Goal: Information Seeking & Learning: Learn about a topic

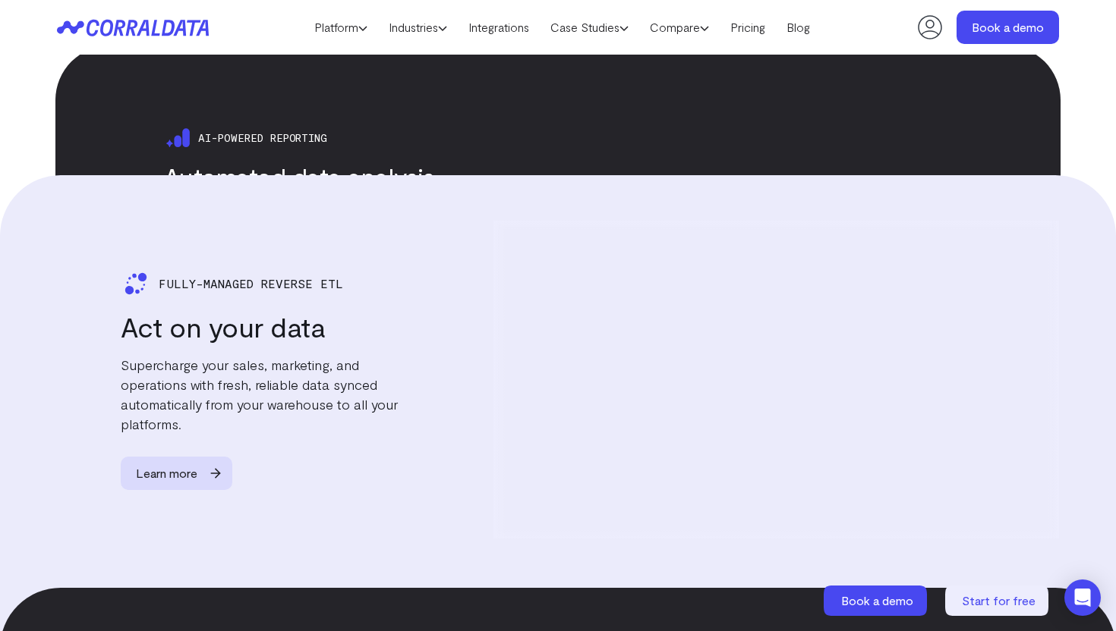
scroll to position [2540, 0]
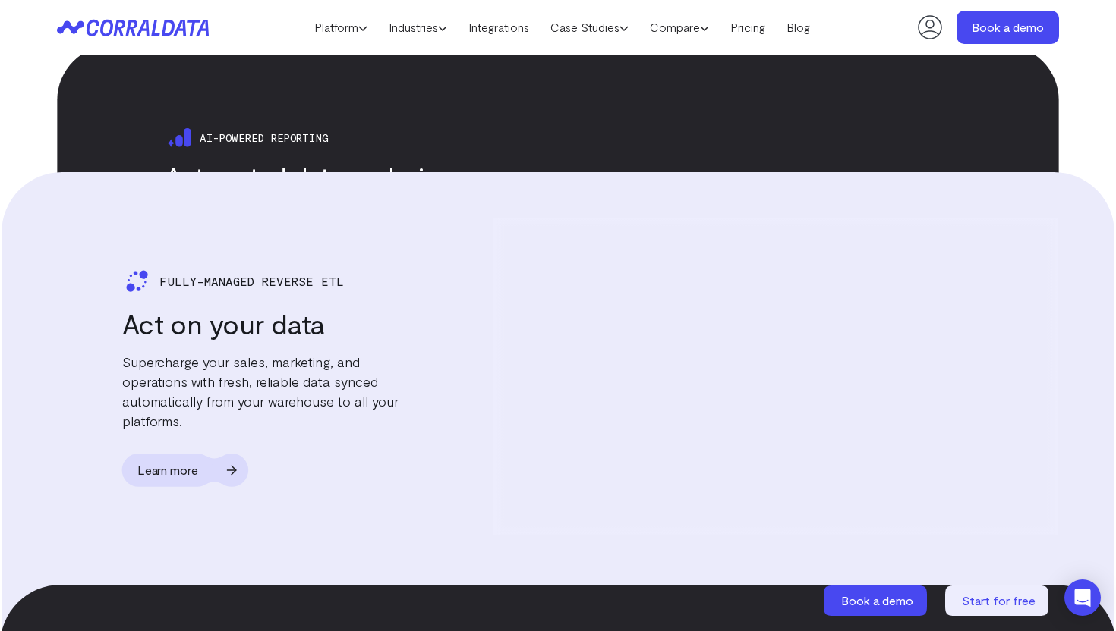
click at [171, 460] on span "Learn more" at bounding box center [168, 469] width 92 height 33
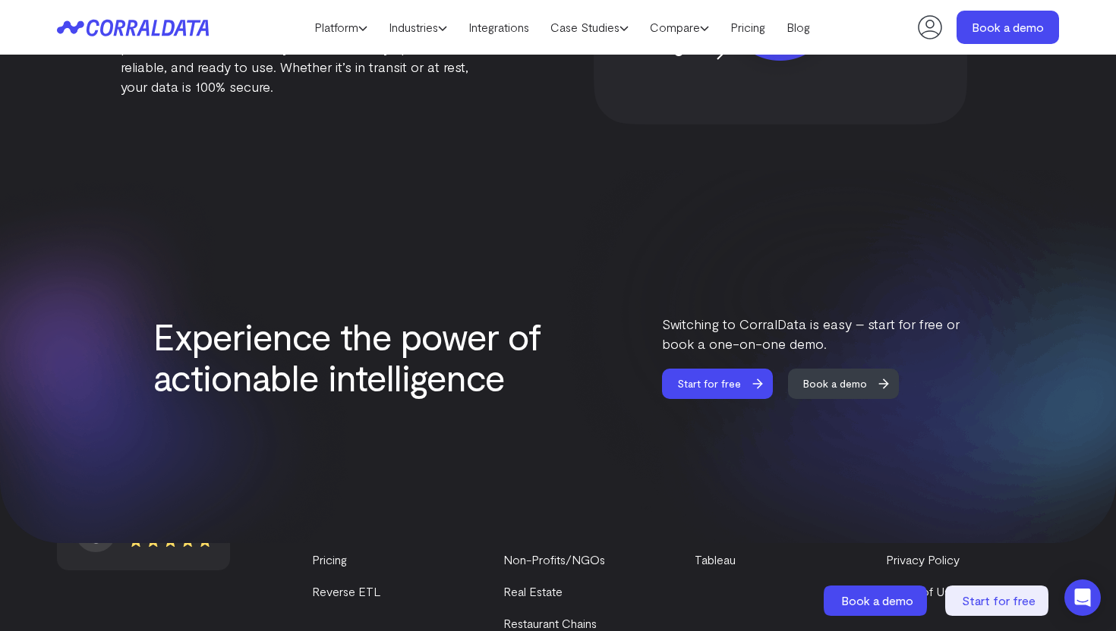
scroll to position [1836, 0]
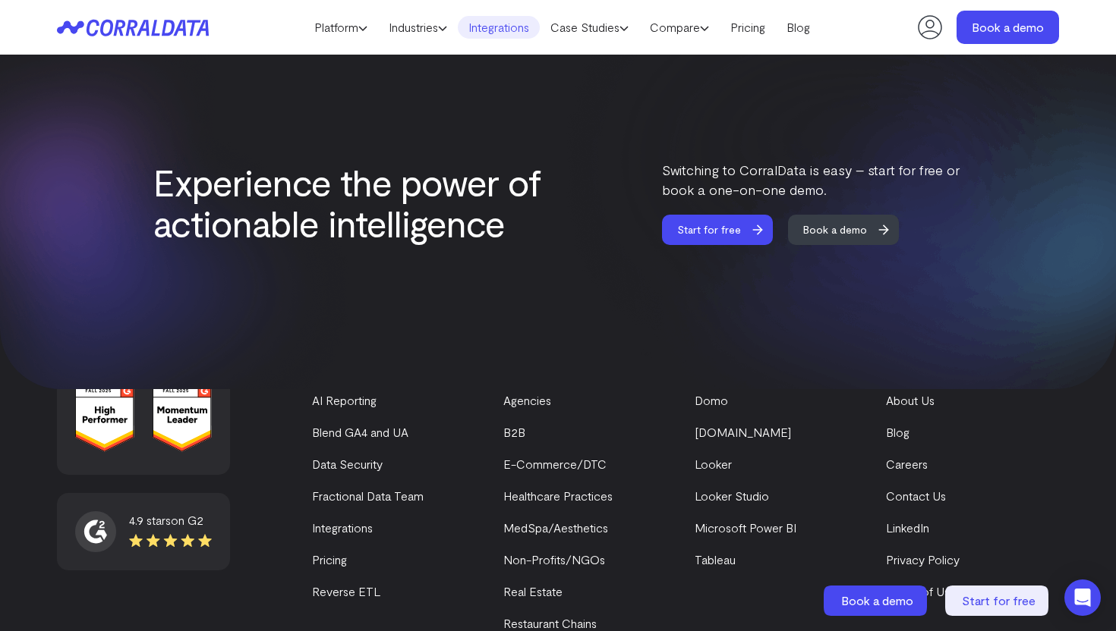
click at [462, 28] on link "Integrations" at bounding box center [499, 27] width 82 height 23
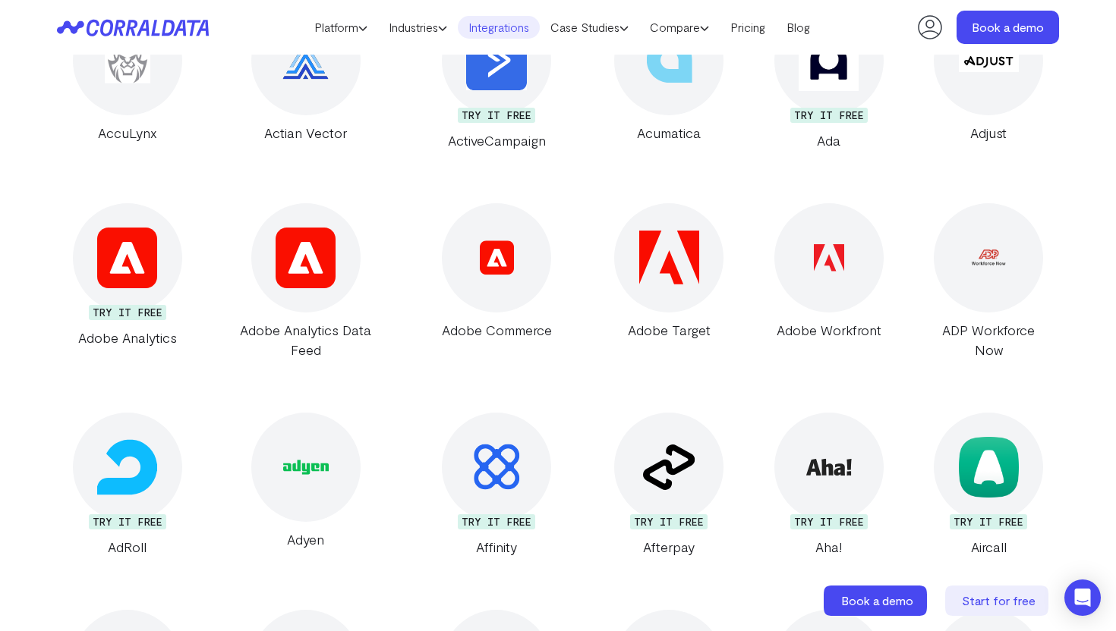
scroll to position [679, 0]
click at [746, 32] on link "Pricing" at bounding box center [748, 27] width 56 height 23
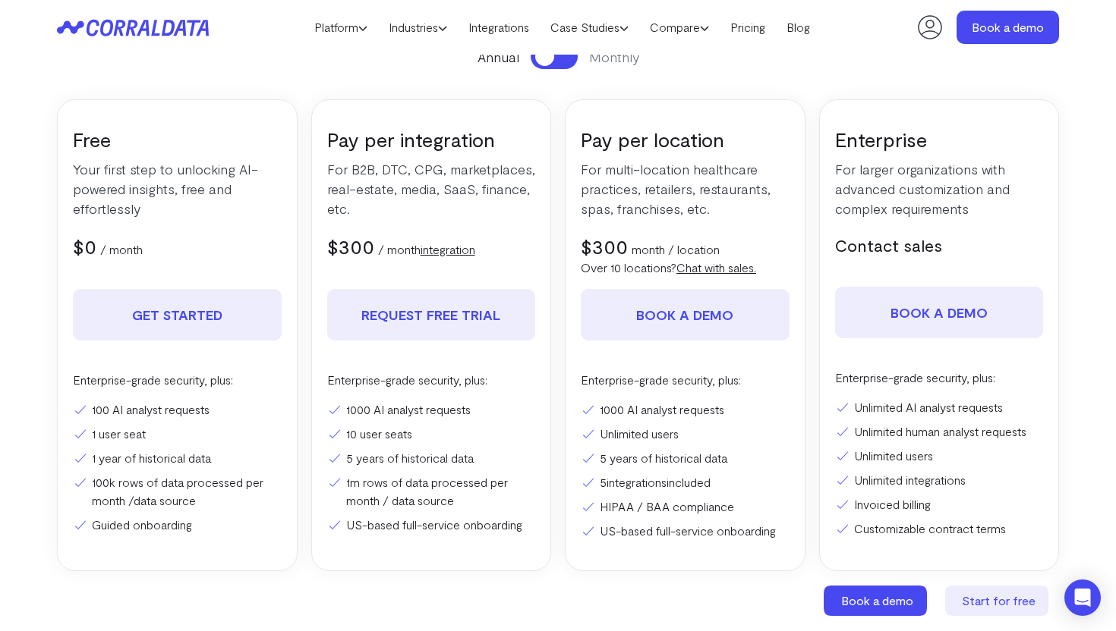
scroll to position [156, 0]
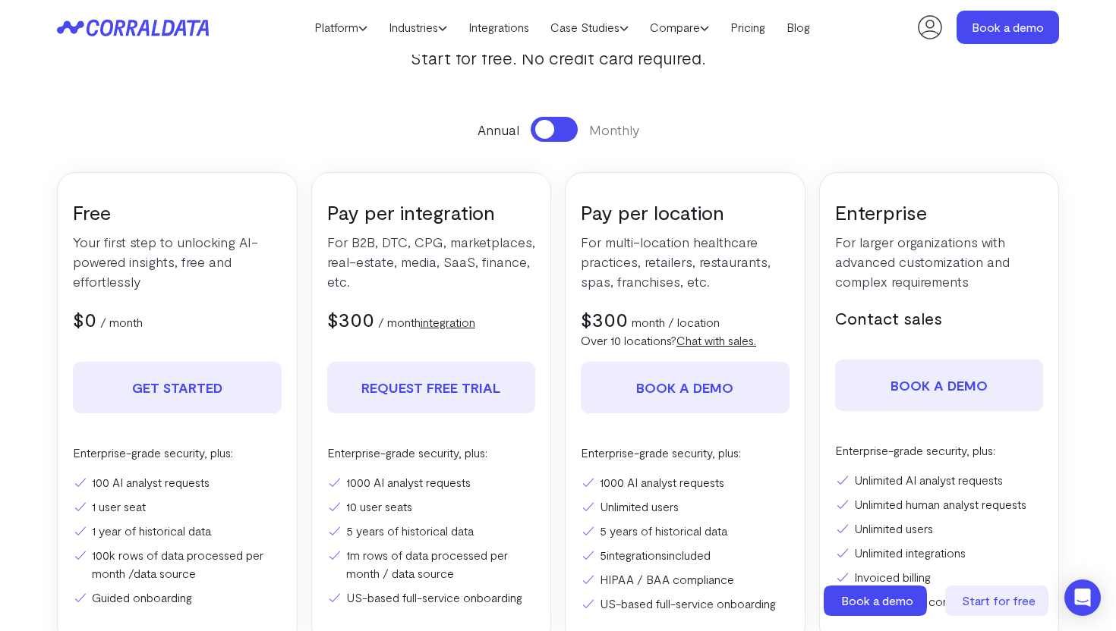
click at [435, 327] on link "integration" at bounding box center [447, 322] width 55 height 14
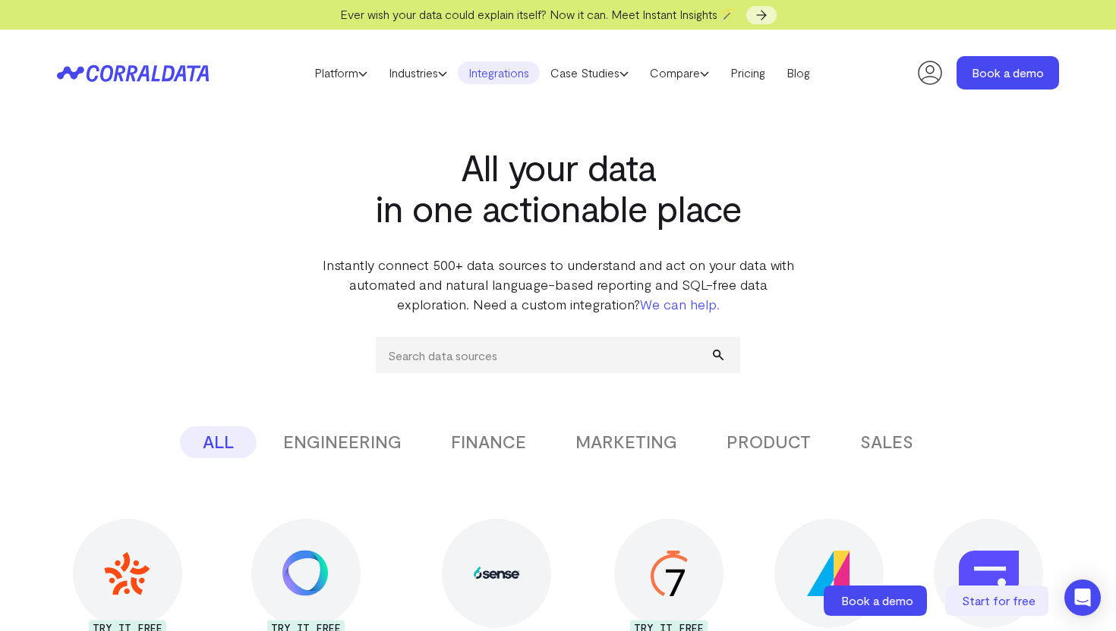
click at [707, 303] on link "We can help." at bounding box center [680, 304] width 80 height 17
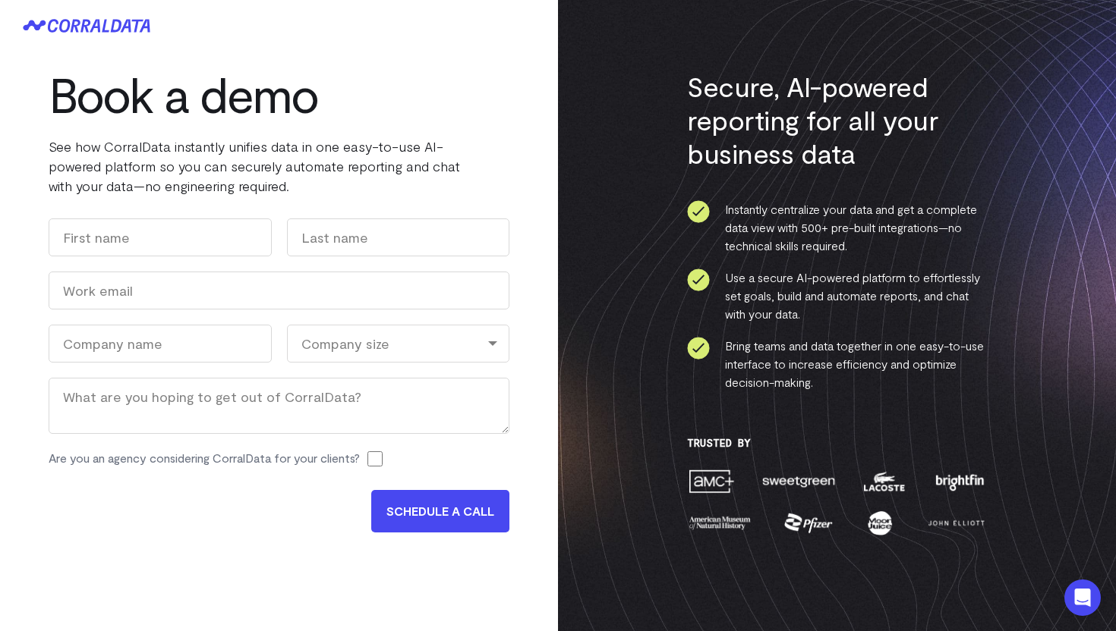
click at [112, 24] on icon at bounding box center [87, 26] width 128 height 14
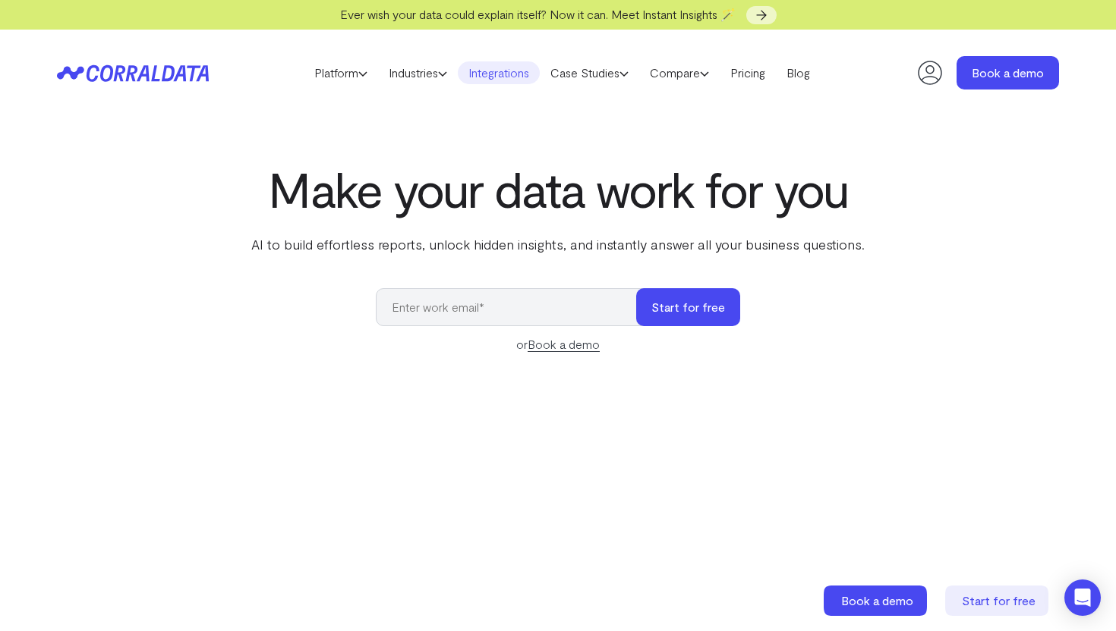
click at [490, 67] on link "Integrations" at bounding box center [499, 72] width 82 height 23
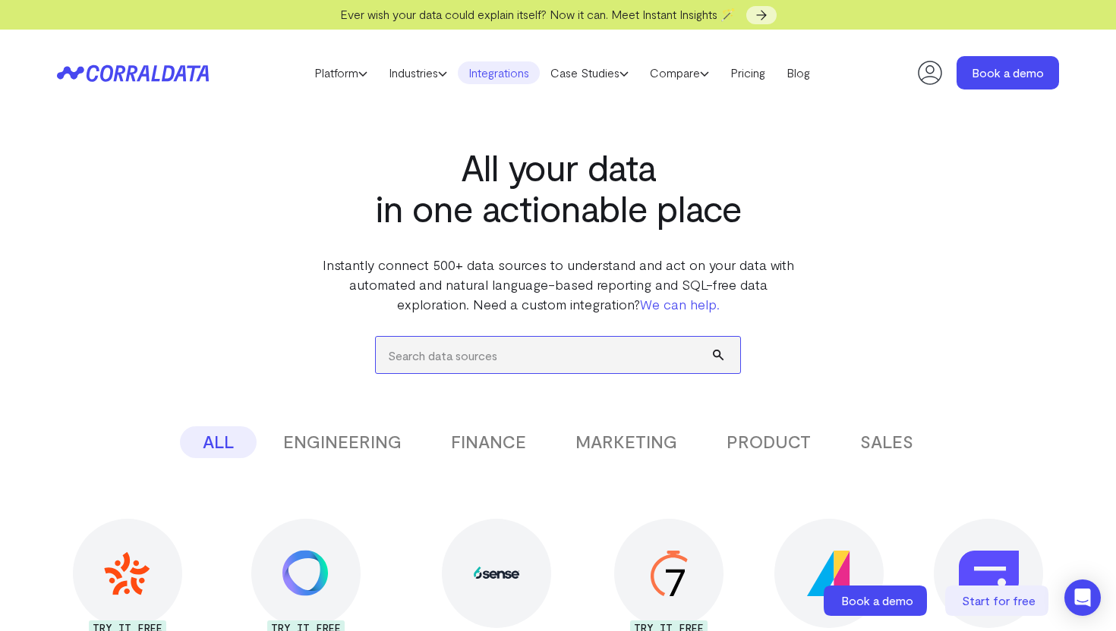
click at [436, 356] on input "search" at bounding box center [558, 355] width 364 height 36
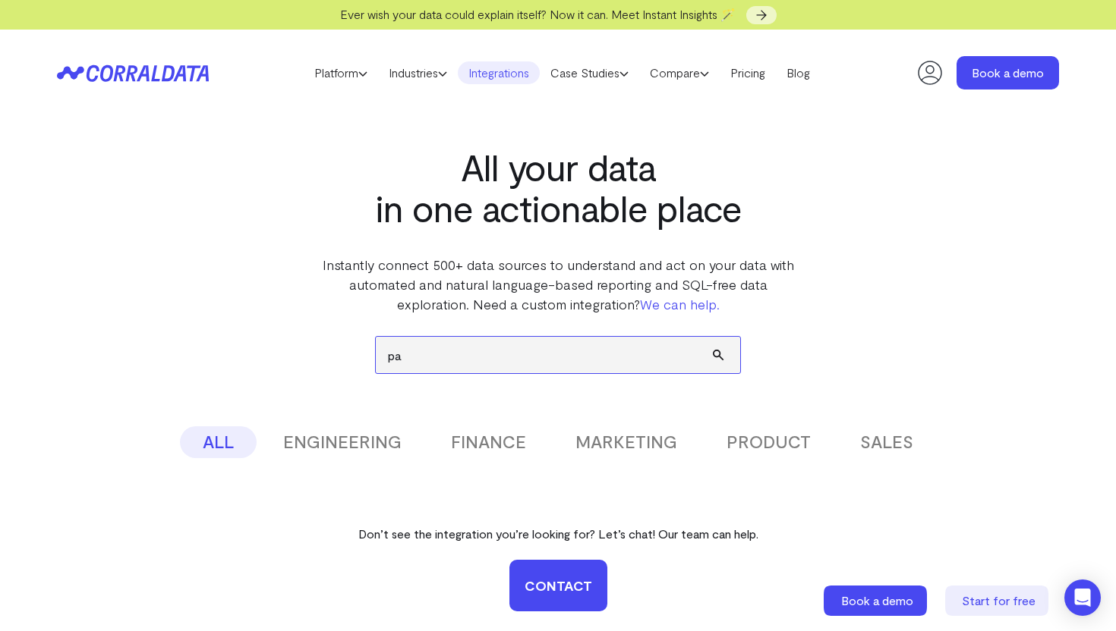
type input "p"
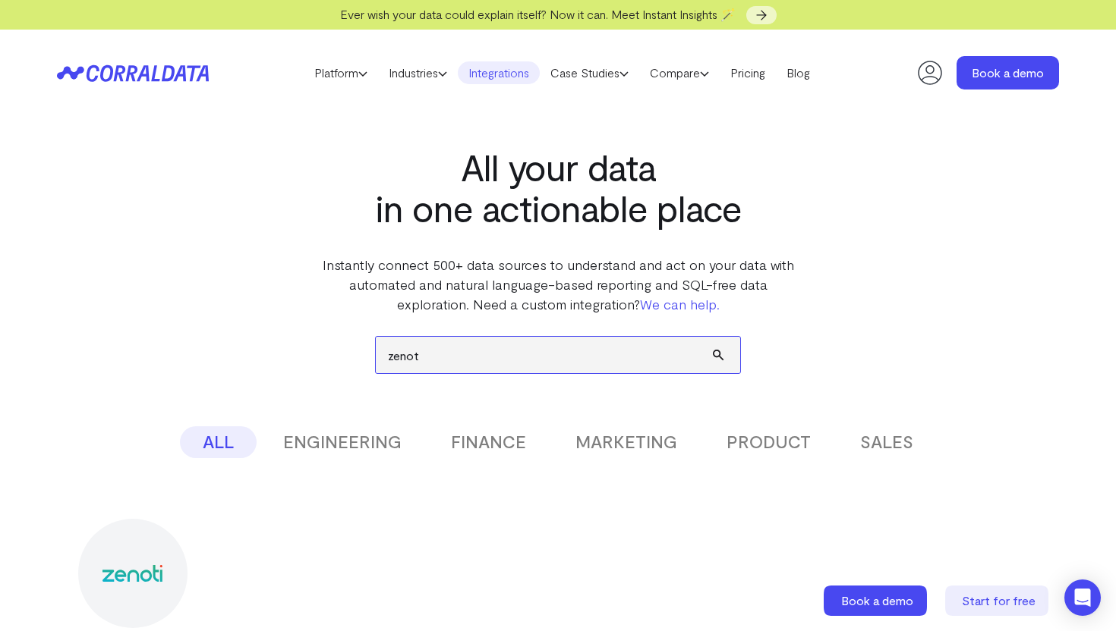
type input "zenoti"
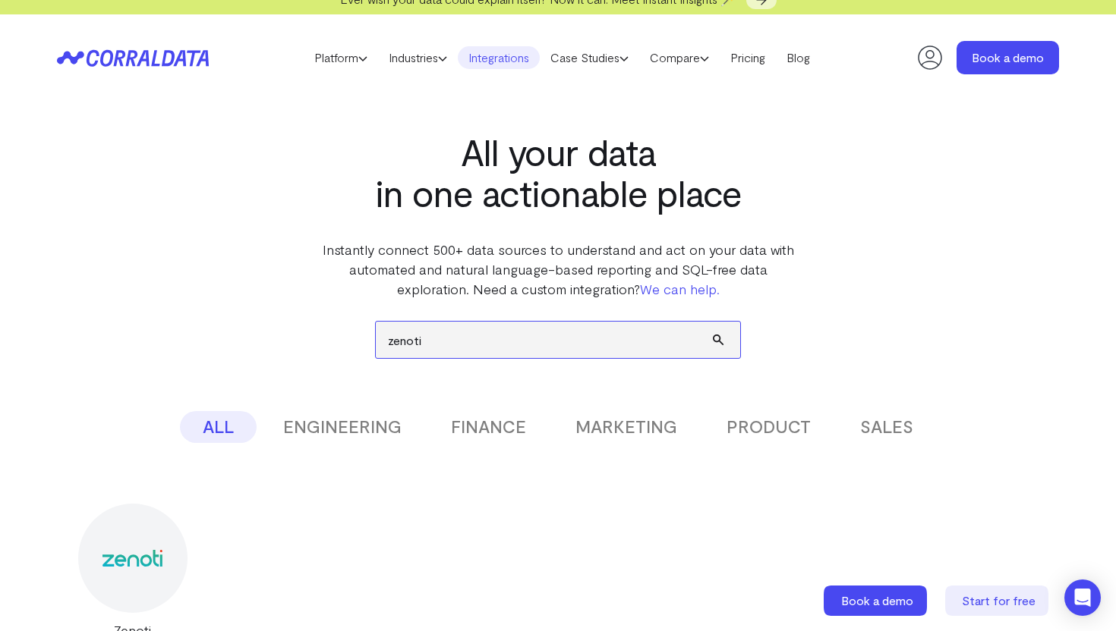
click at [461, 339] on input "zenoti" at bounding box center [558, 340] width 364 height 36
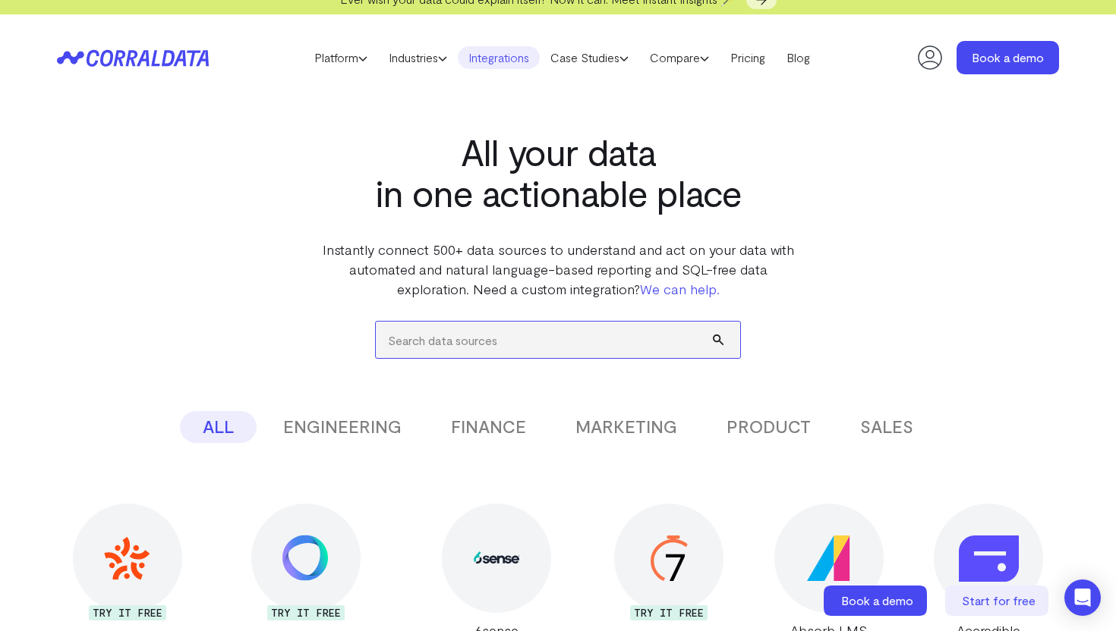
scroll to position [35, 0]
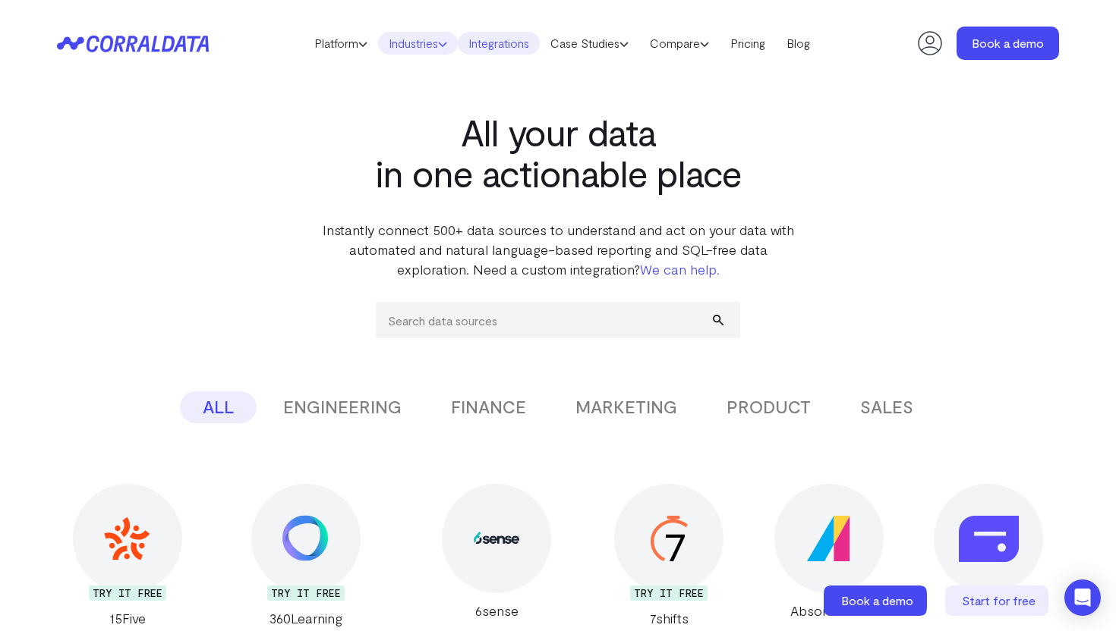
click at [420, 45] on link "Industries" at bounding box center [418, 43] width 80 height 23
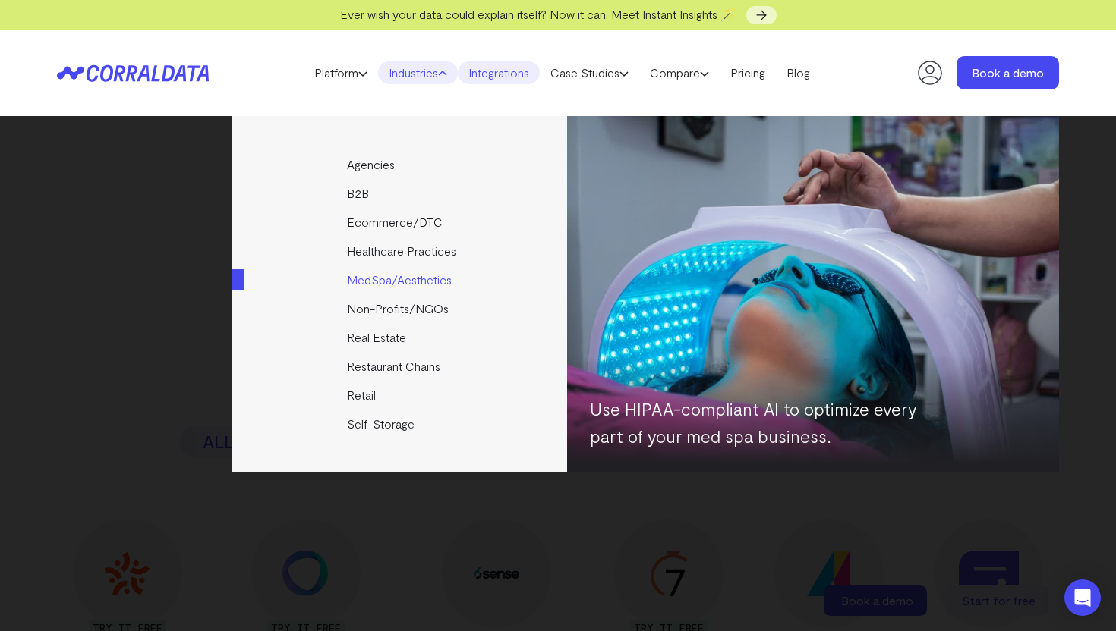
click at [385, 285] on link "MedSpa/Aesthetics" at bounding box center [400, 280] width 338 height 29
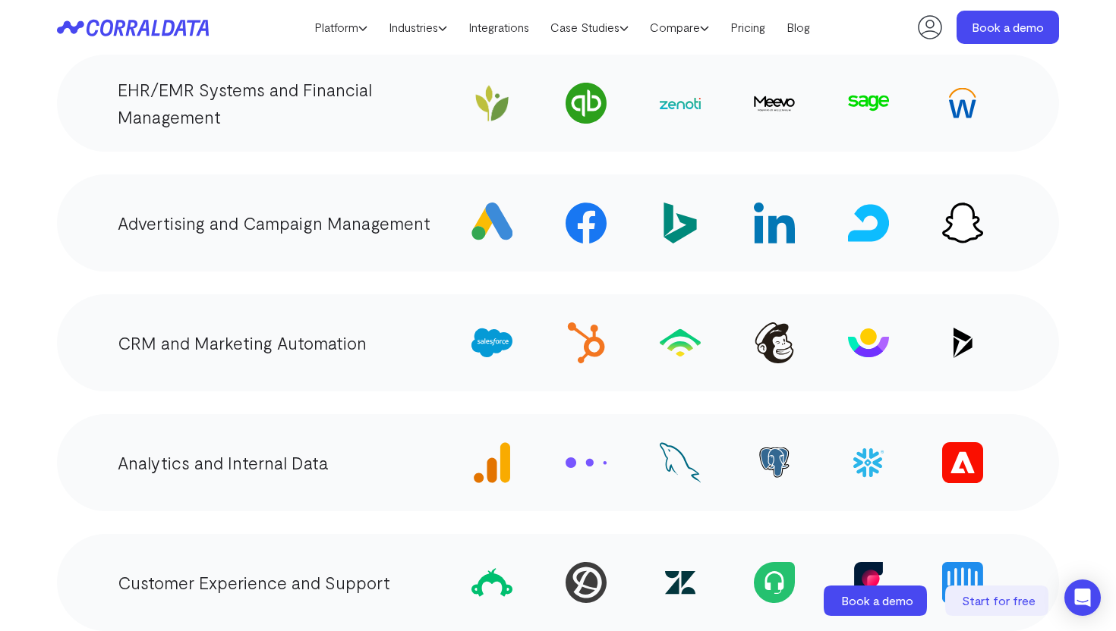
scroll to position [2834, 0]
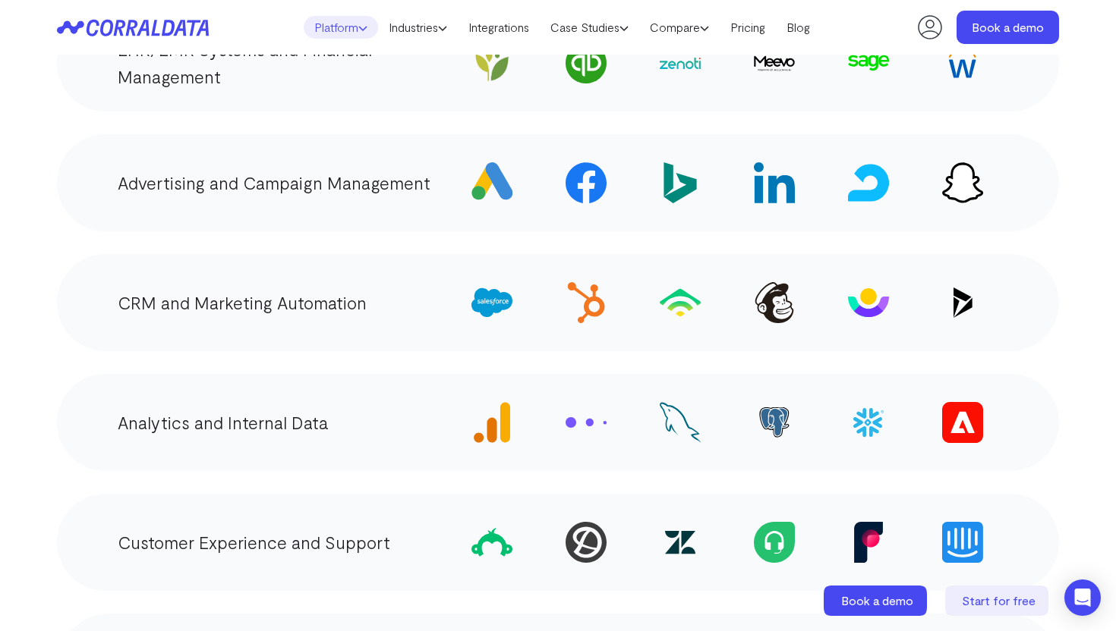
click at [342, 21] on link "Platform" at bounding box center [341, 27] width 74 height 23
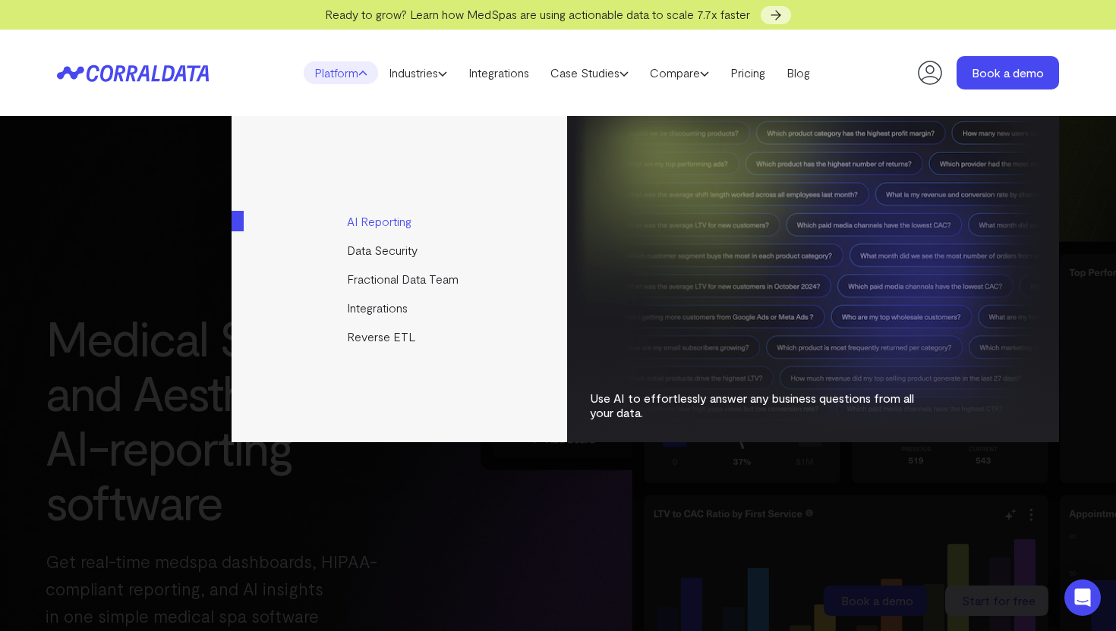
click at [369, 221] on link "AI Reporting" at bounding box center [400, 221] width 338 height 29
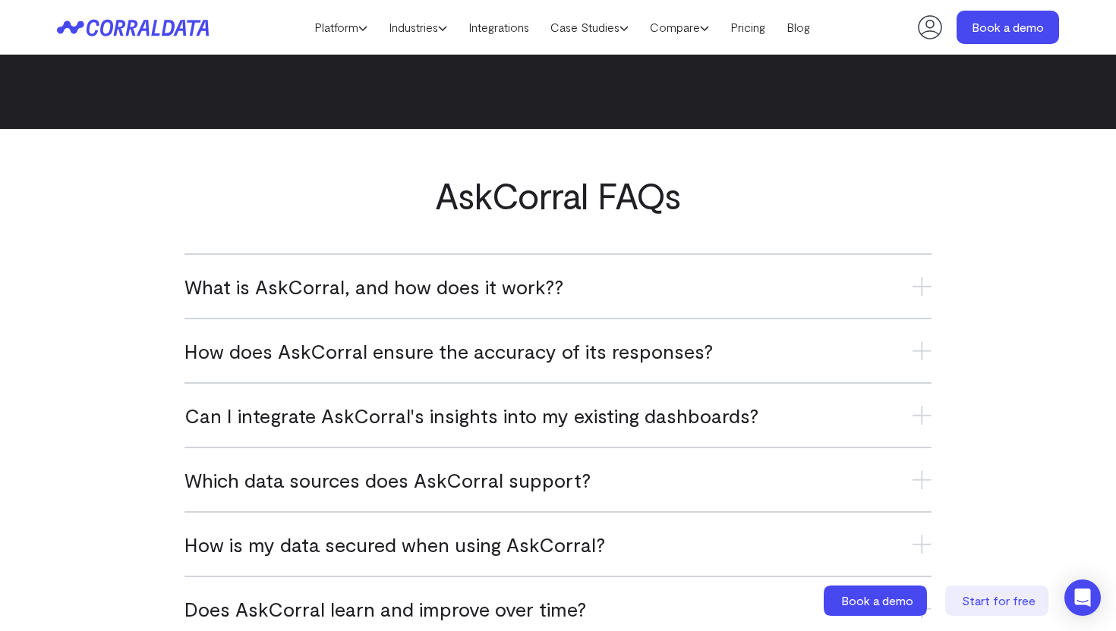
scroll to position [5977, 0]
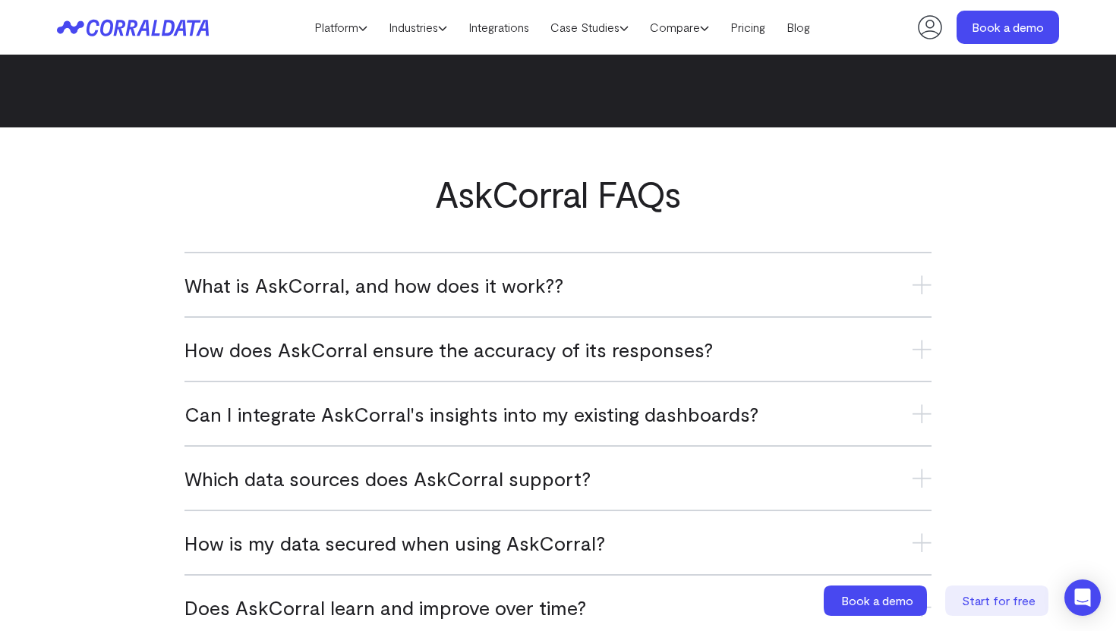
click at [415, 288] on span "What is AskCorral, and how does it work??" at bounding box center [373, 284] width 379 height 25
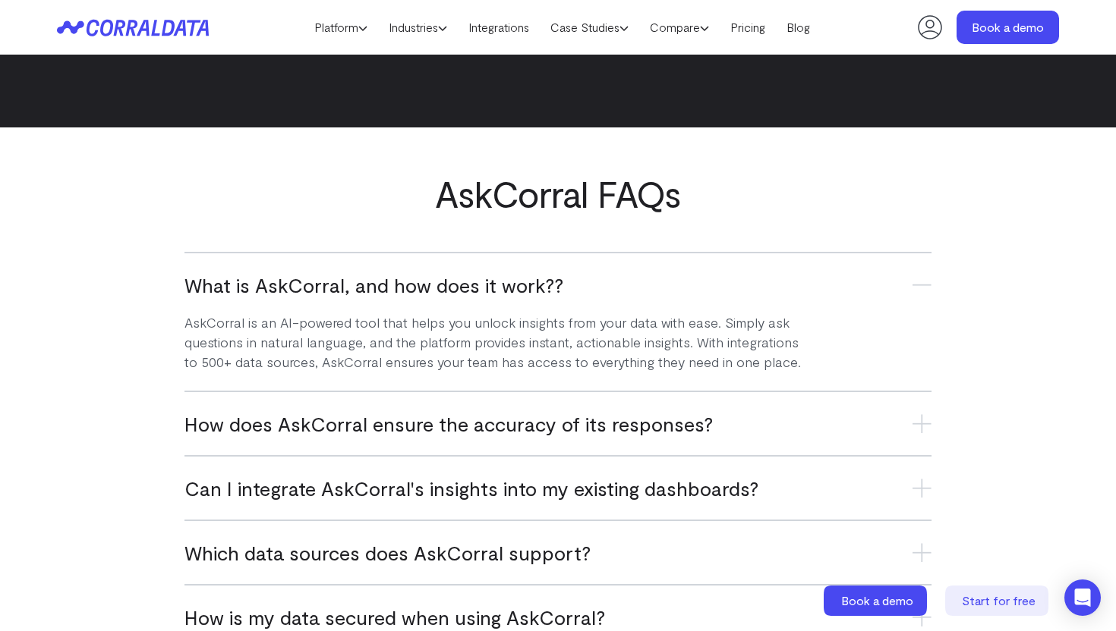
click at [397, 418] on span "How does AskCorral ensure the accuracy of its responses?" at bounding box center [448, 423] width 528 height 25
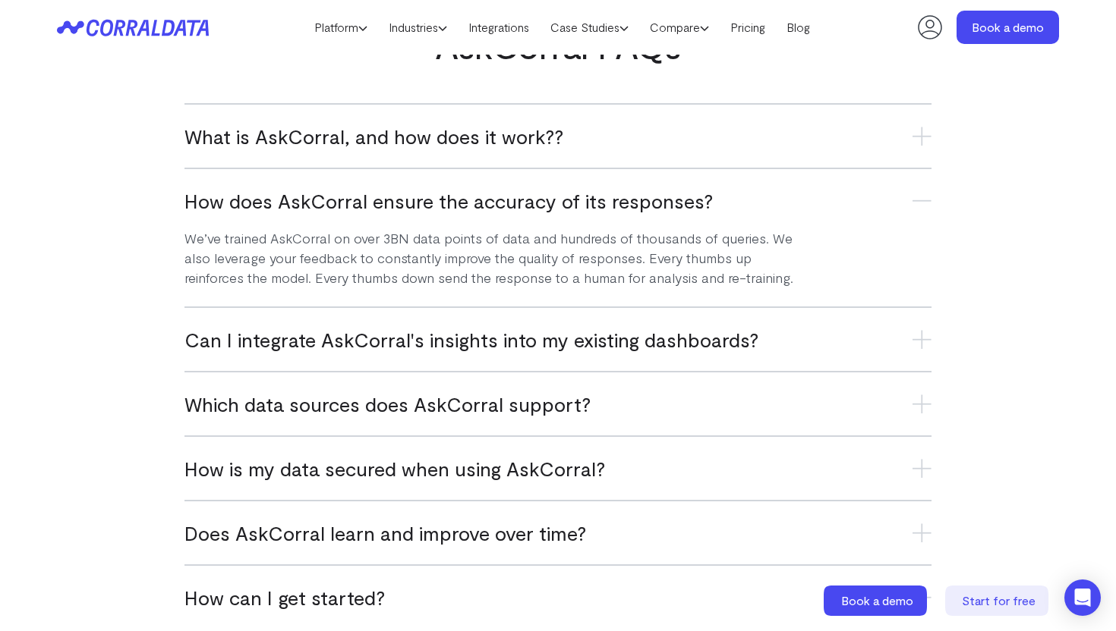
scroll to position [6128, 0]
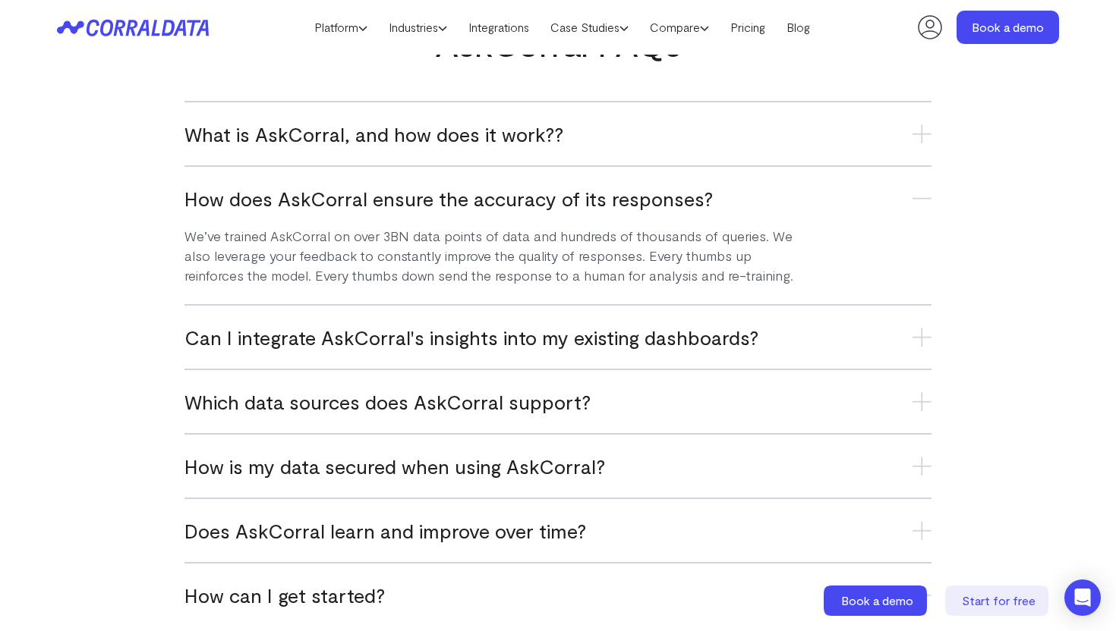
click at [454, 341] on span "Can I integrate AskCorral's insights into my existing dashboards?" at bounding box center [471, 337] width 574 height 25
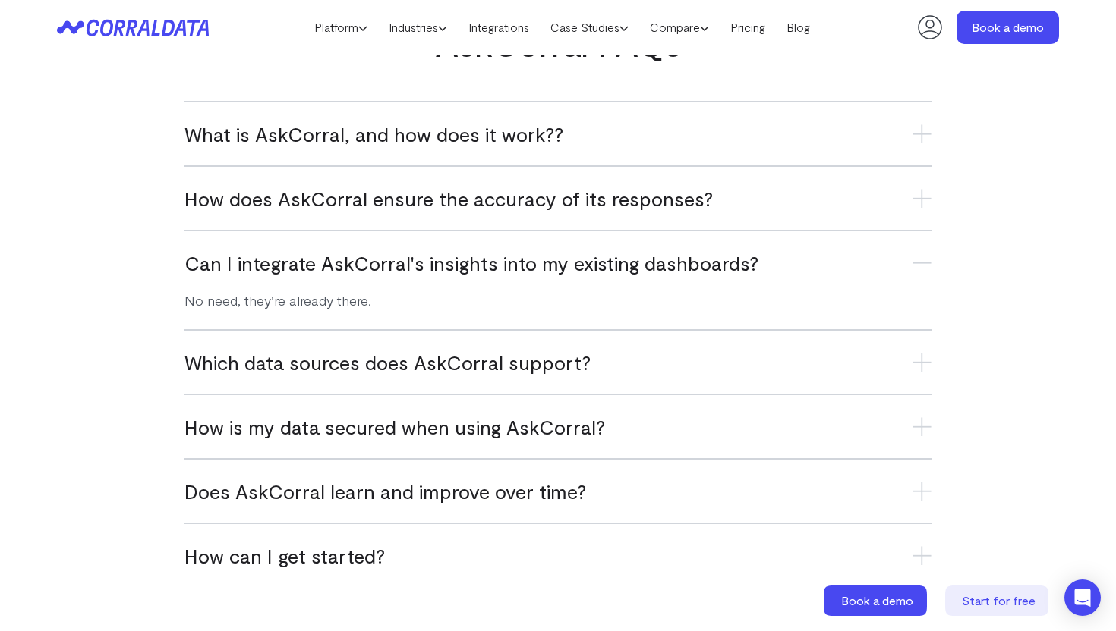
click at [441, 372] on h3 "Which data sources does AskCorral support?" at bounding box center [557, 362] width 747 height 25
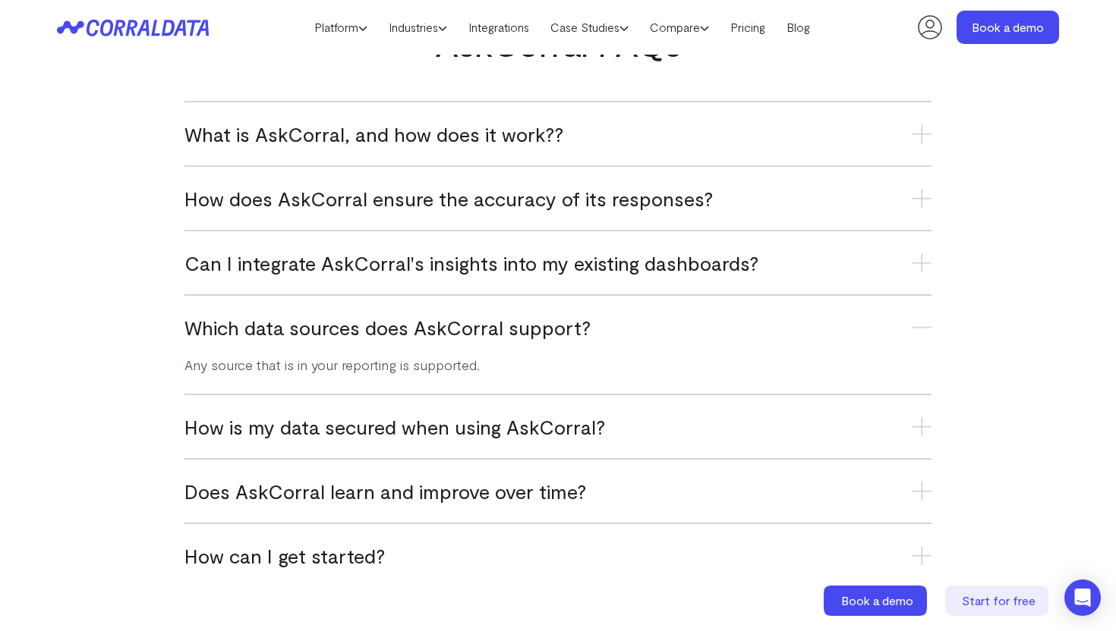
click at [425, 426] on h3 "How is my data secured when using AskCorral?" at bounding box center [557, 426] width 747 height 25
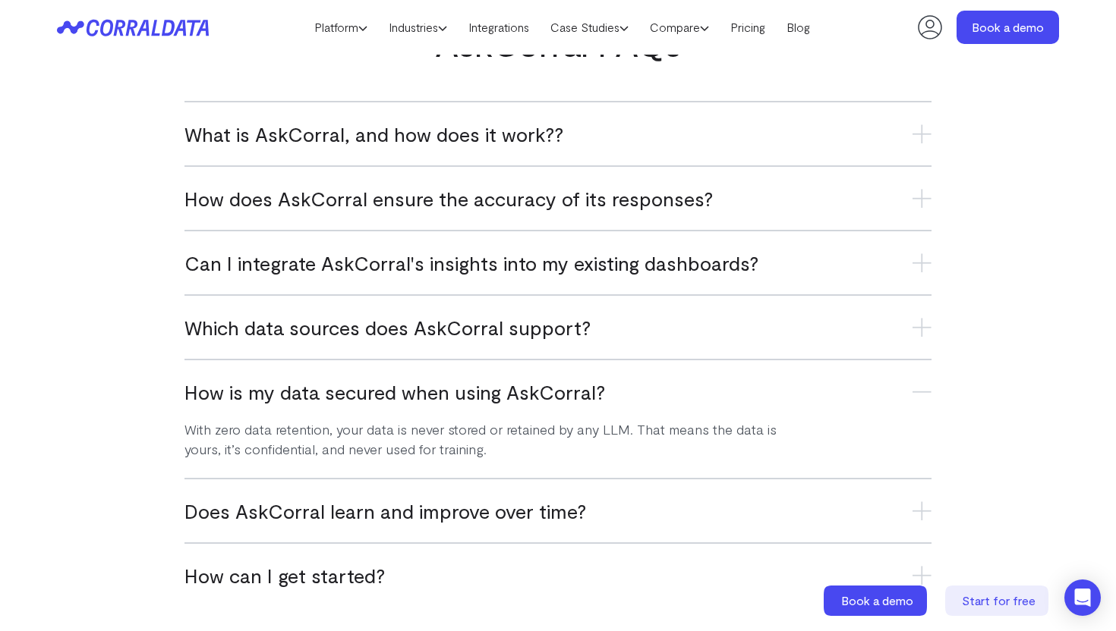
click at [405, 533] on div "Does AskCorral learn and improve over time? Yes. The more you use it, the smart…" at bounding box center [557, 510] width 747 height 65
click at [421, 521] on h3 "Does AskCorral learn and improve over time?" at bounding box center [557, 511] width 747 height 25
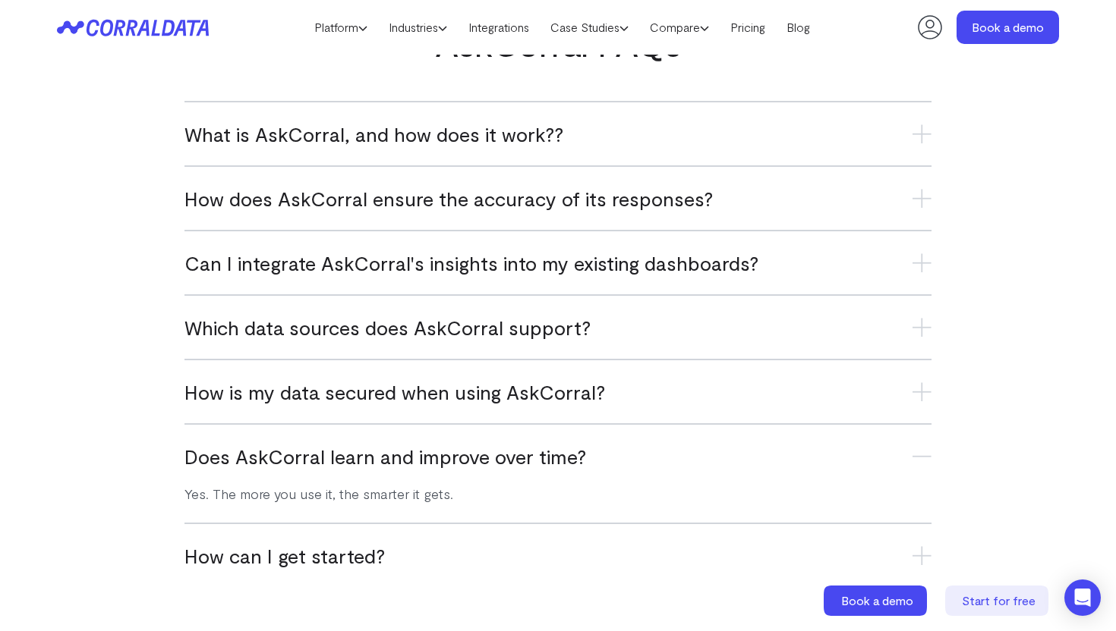
click at [376, 549] on h3 "How can I get started?" at bounding box center [557, 555] width 747 height 25
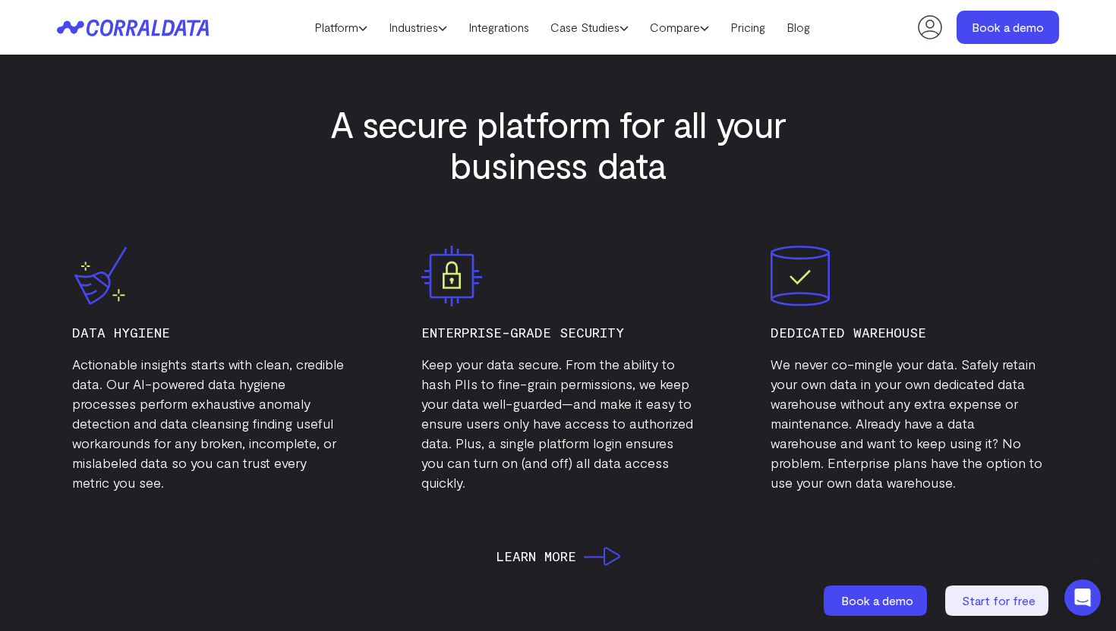
scroll to position [4502, 0]
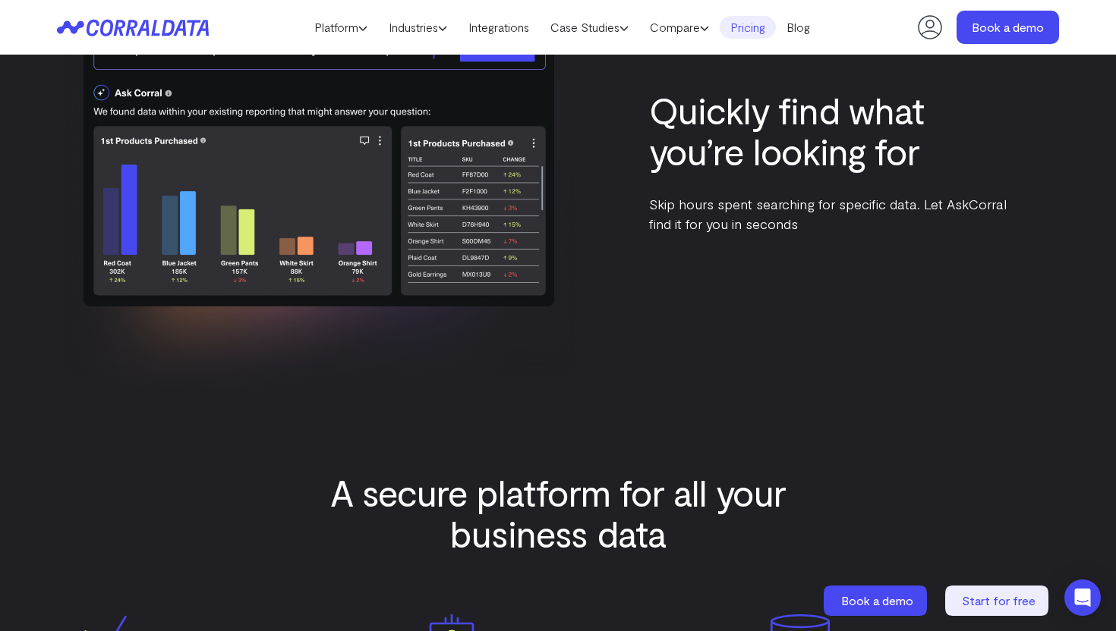
click at [751, 21] on link "Pricing" at bounding box center [748, 27] width 56 height 23
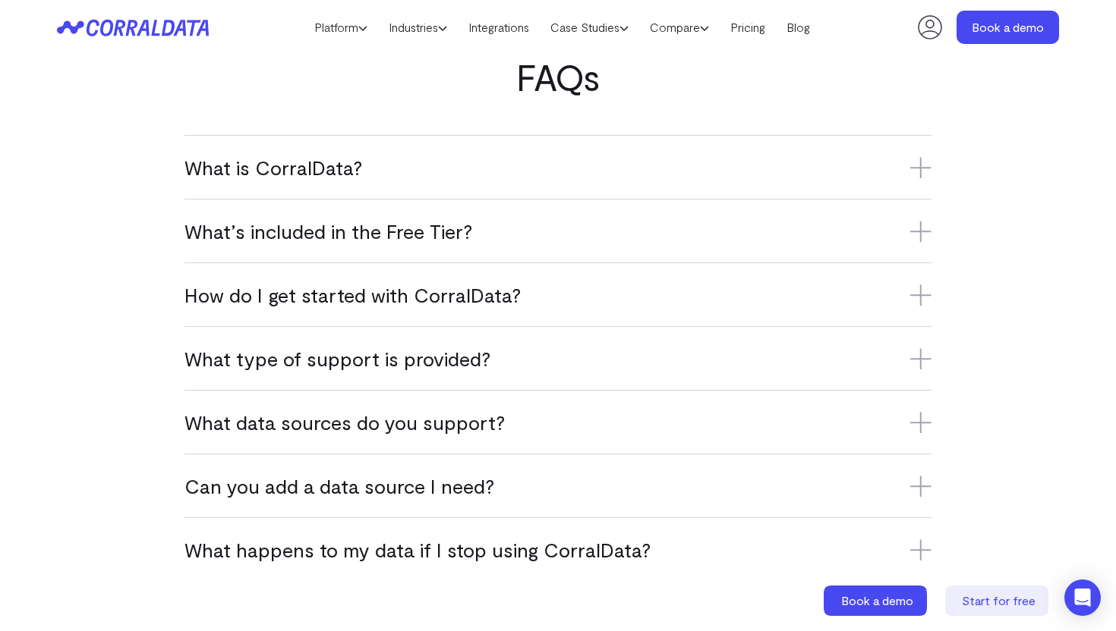
scroll to position [1069, 0]
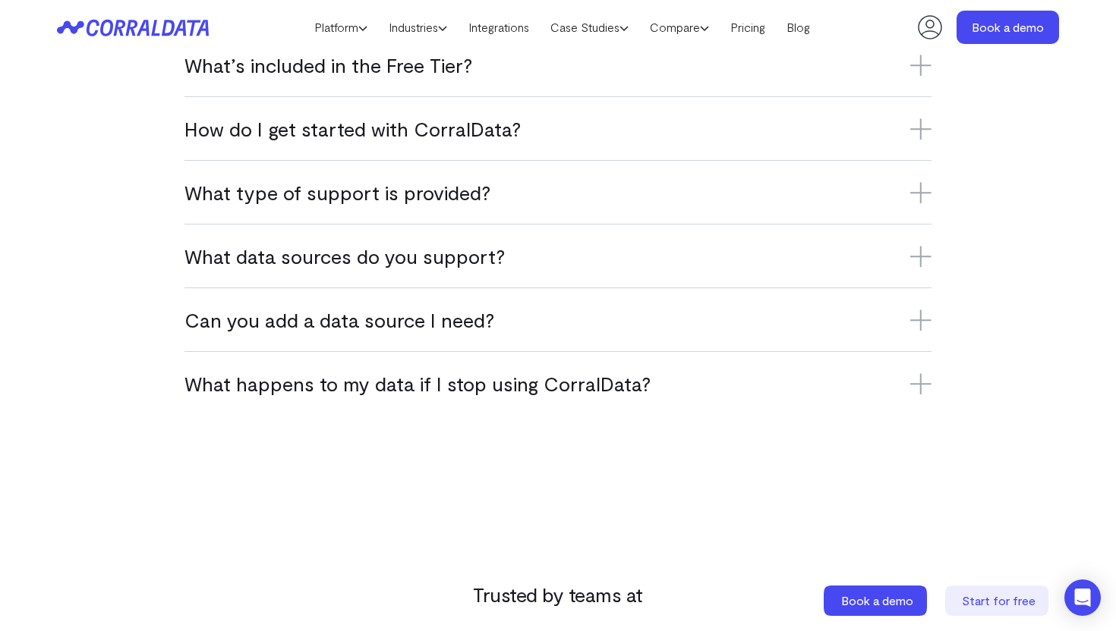
click at [515, 392] on h3 "What happens to my data if I stop using CorralData?" at bounding box center [557, 383] width 747 height 25
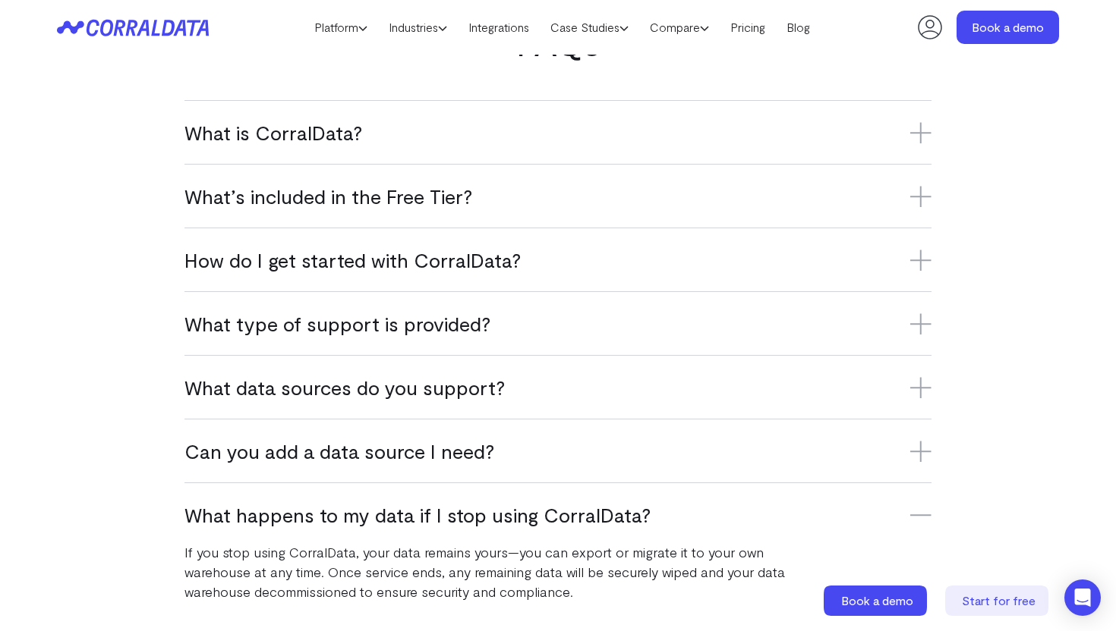
scroll to position [938, 0]
click at [482, 30] on link "Integrations" at bounding box center [499, 27] width 82 height 23
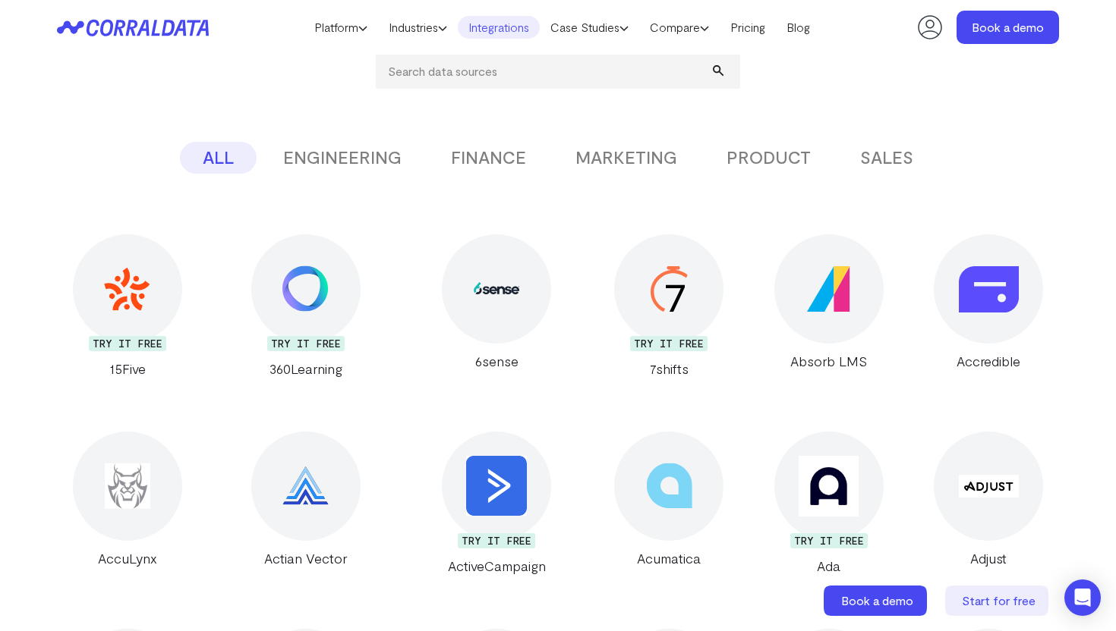
scroll to position [258, 0]
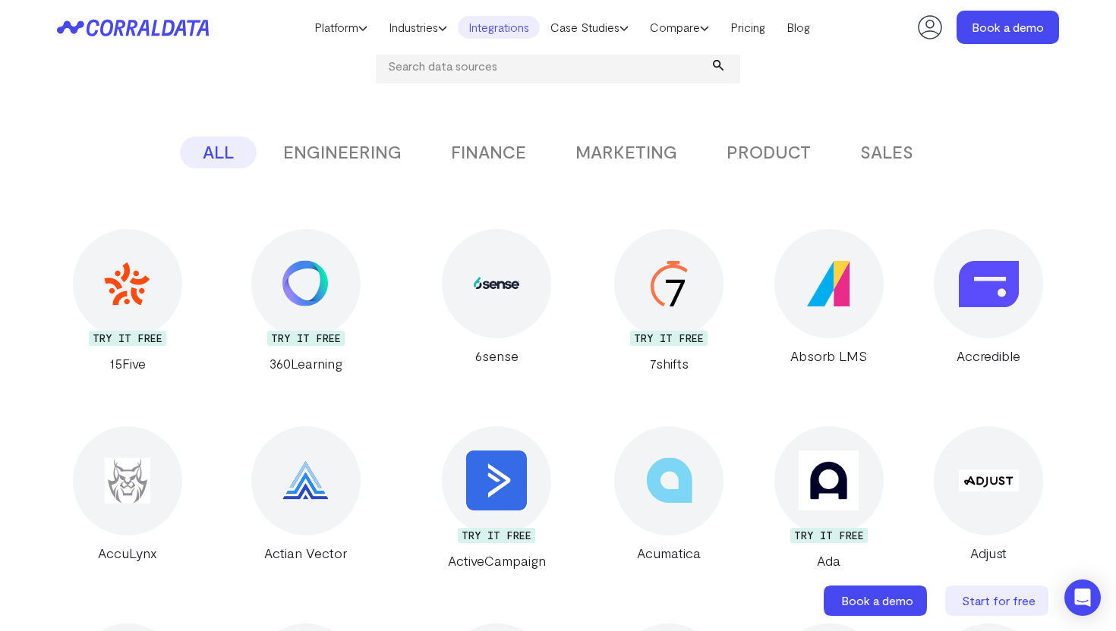
click at [663, 274] on div at bounding box center [668, 283] width 109 height 109
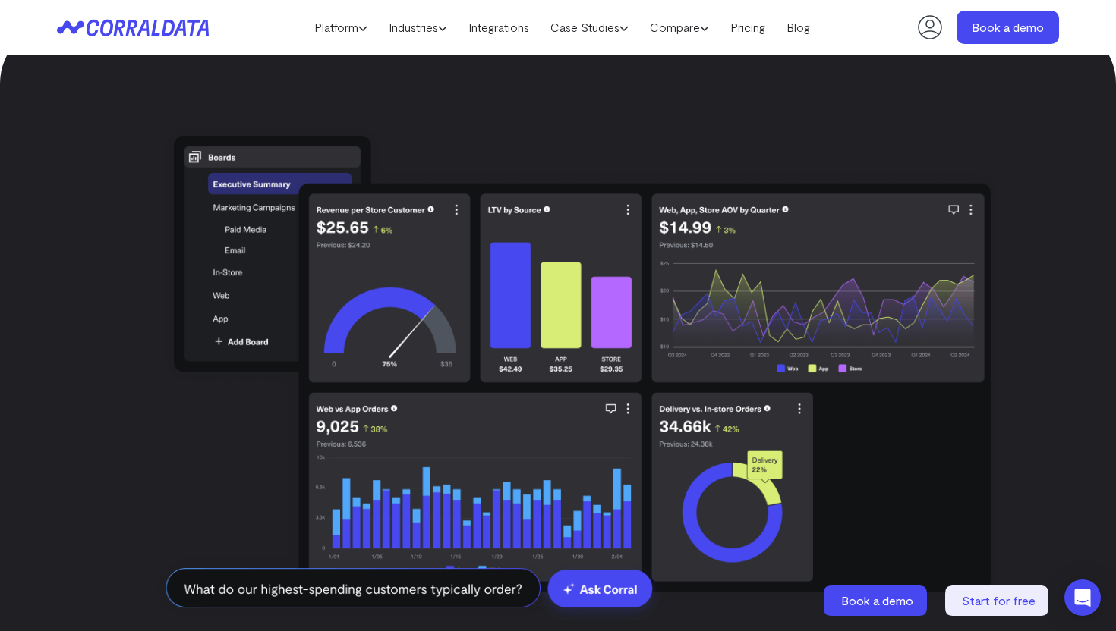
scroll to position [2981, 0]
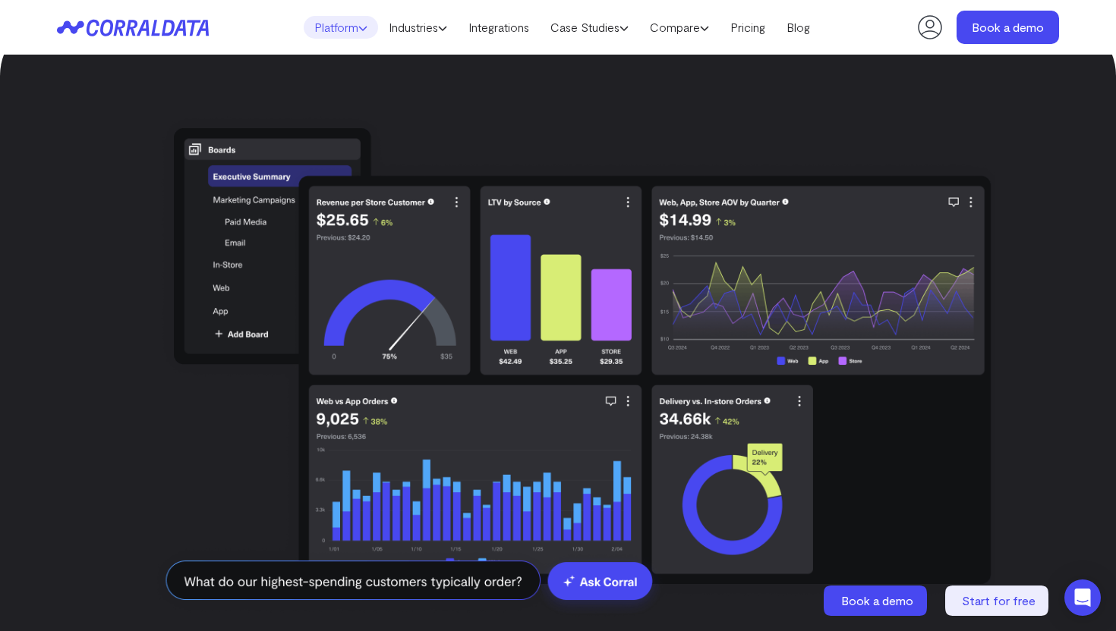
click at [351, 17] on link "Platform" at bounding box center [341, 27] width 74 height 23
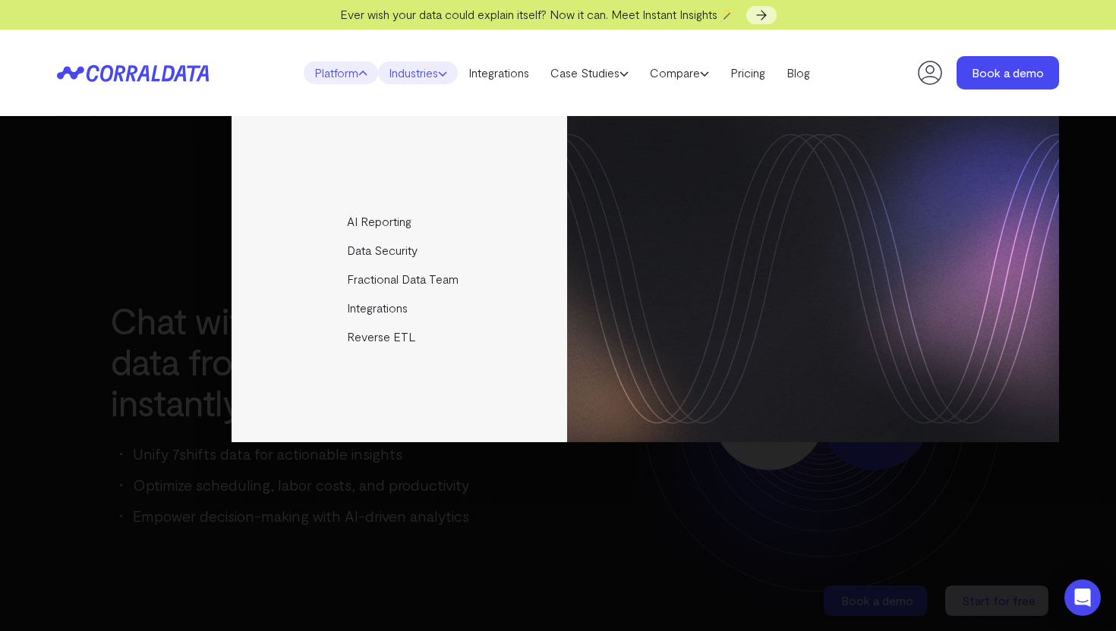
click at [427, 72] on link "Industries" at bounding box center [418, 72] width 80 height 23
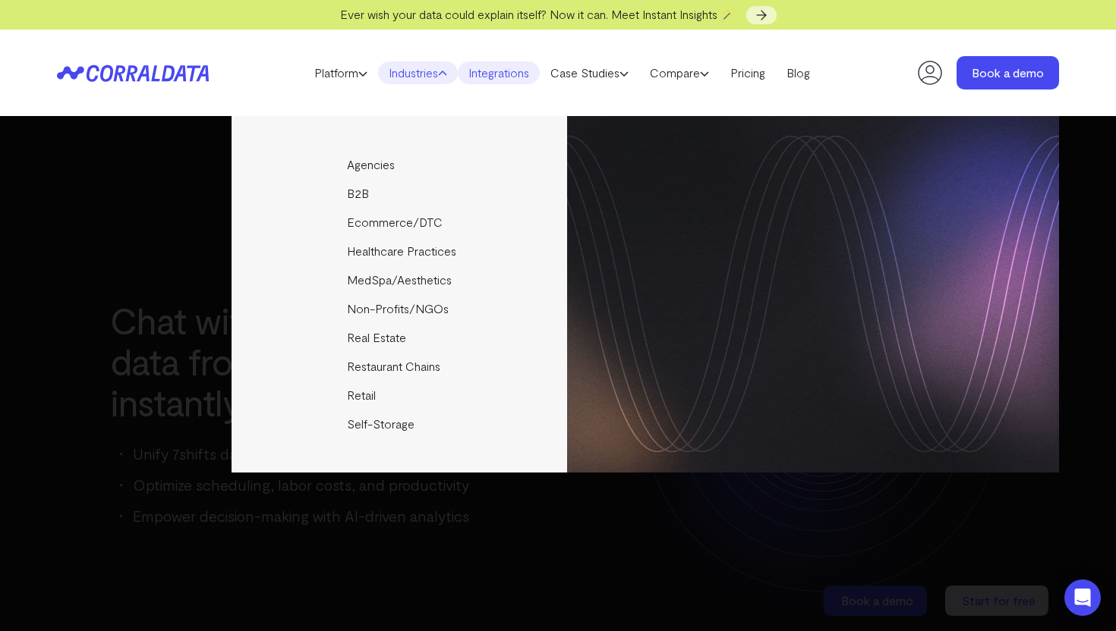
click at [510, 76] on link "Integrations" at bounding box center [499, 72] width 82 height 23
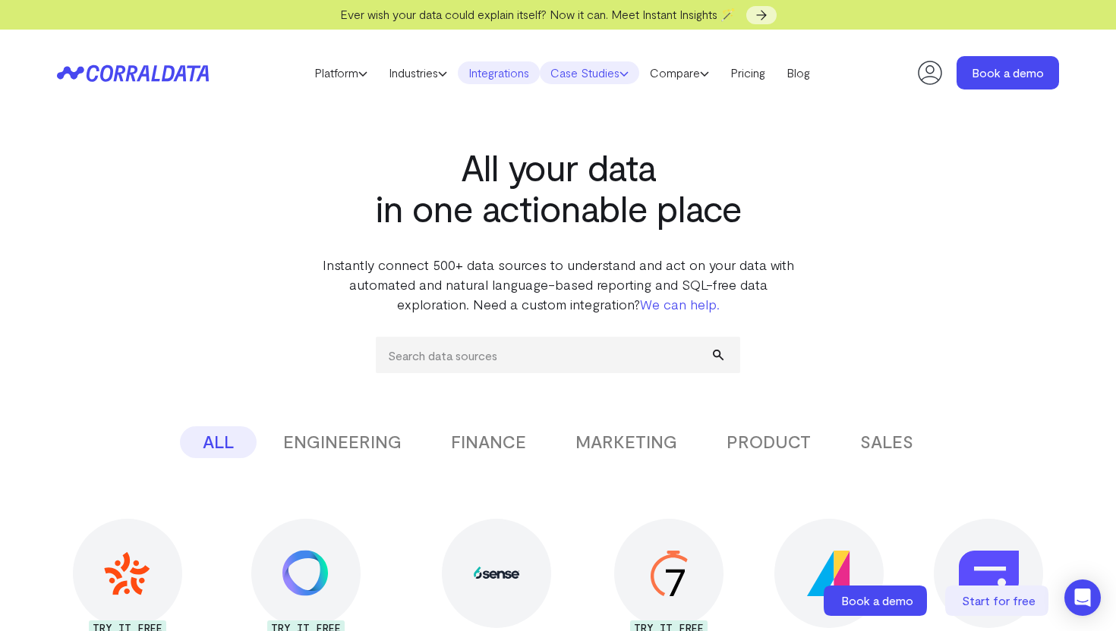
click at [581, 77] on link "Case Studies" at bounding box center [589, 72] width 99 height 23
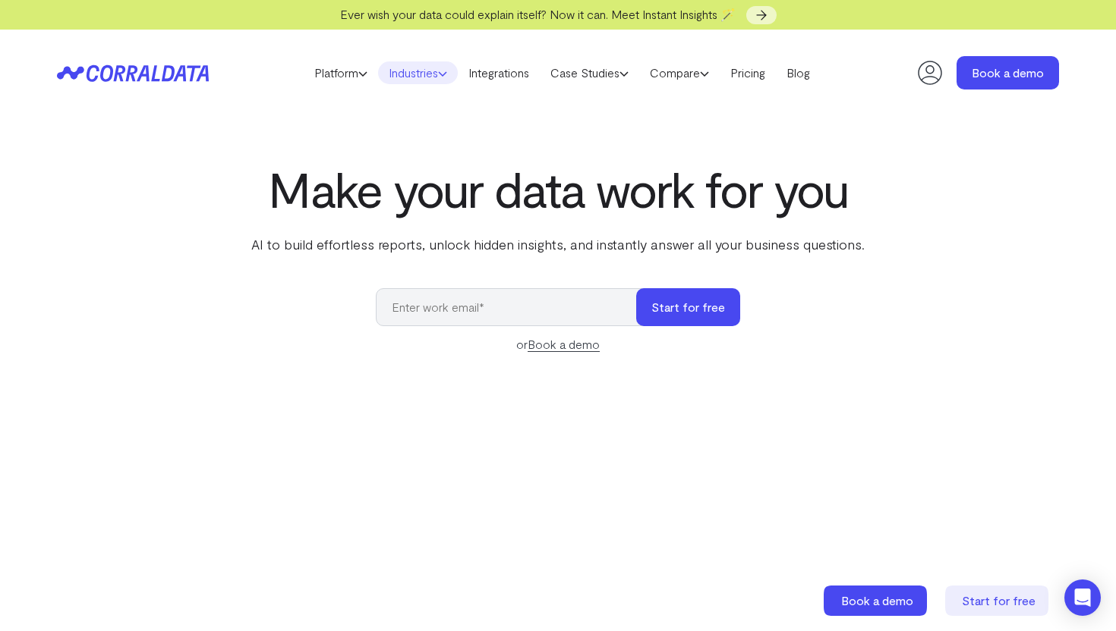
click at [425, 77] on link "Industries" at bounding box center [418, 72] width 80 height 23
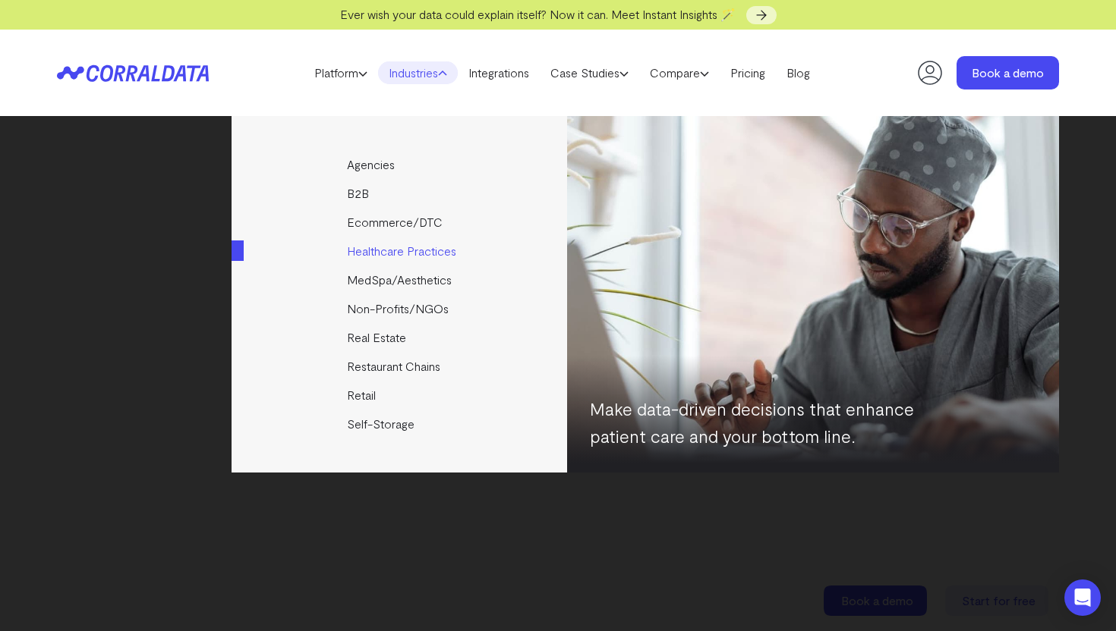
click at [379, 257] on link "Healthcare Practices" at bounding box center [400, 251] width 338 height 29
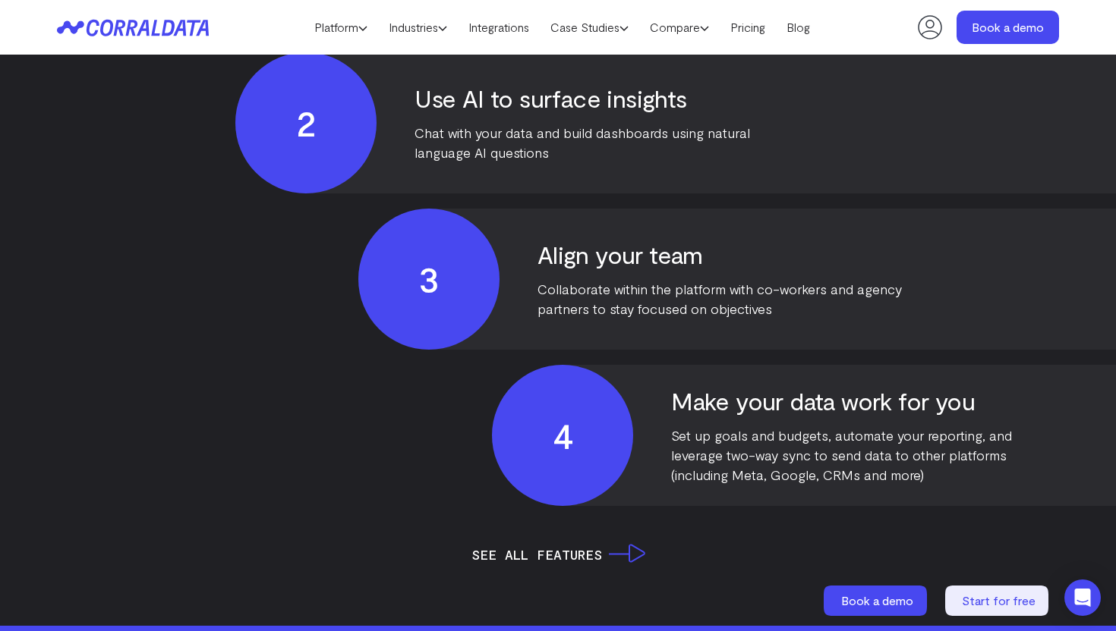
scroll to position [3761, 0]
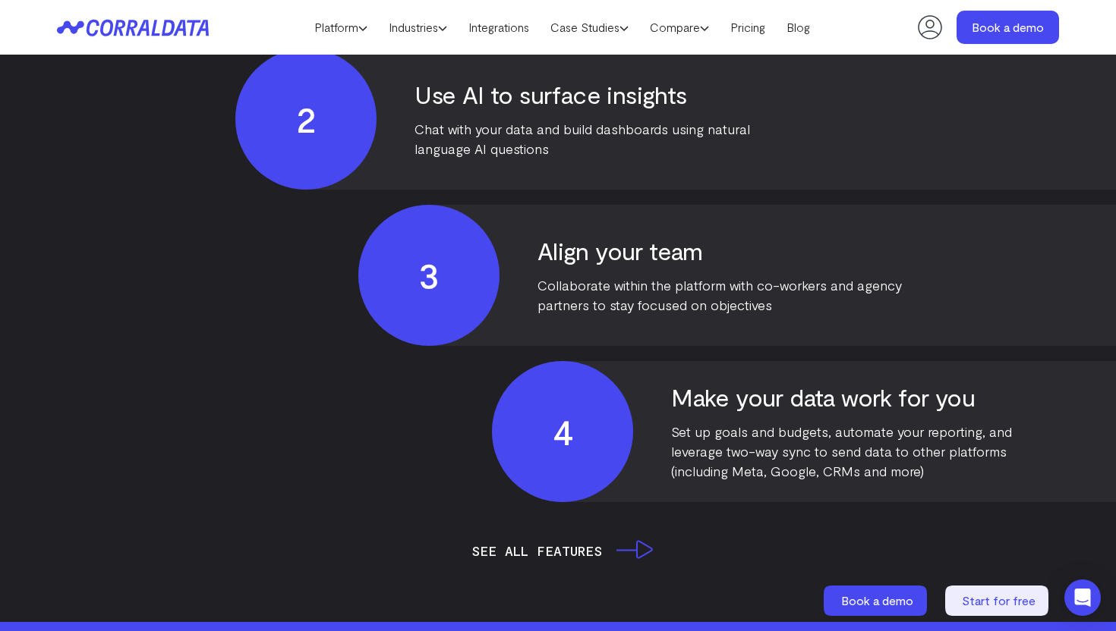
click at [496, 540] on link "see all features" at bounding box center [558, 550] width 174 height 21
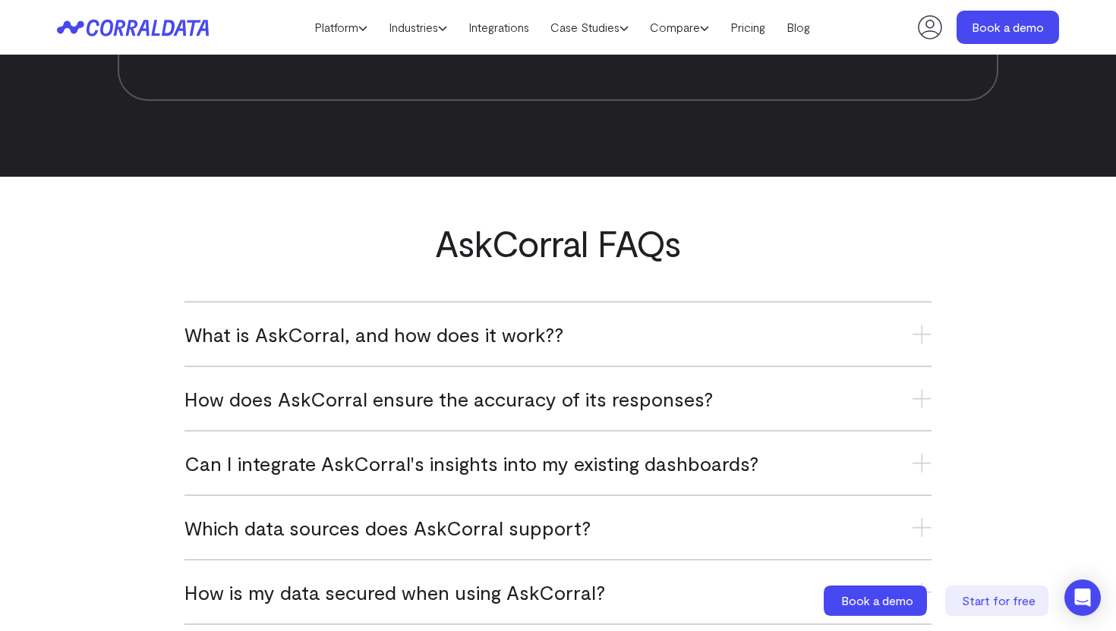
scroll to position [5929, 0]
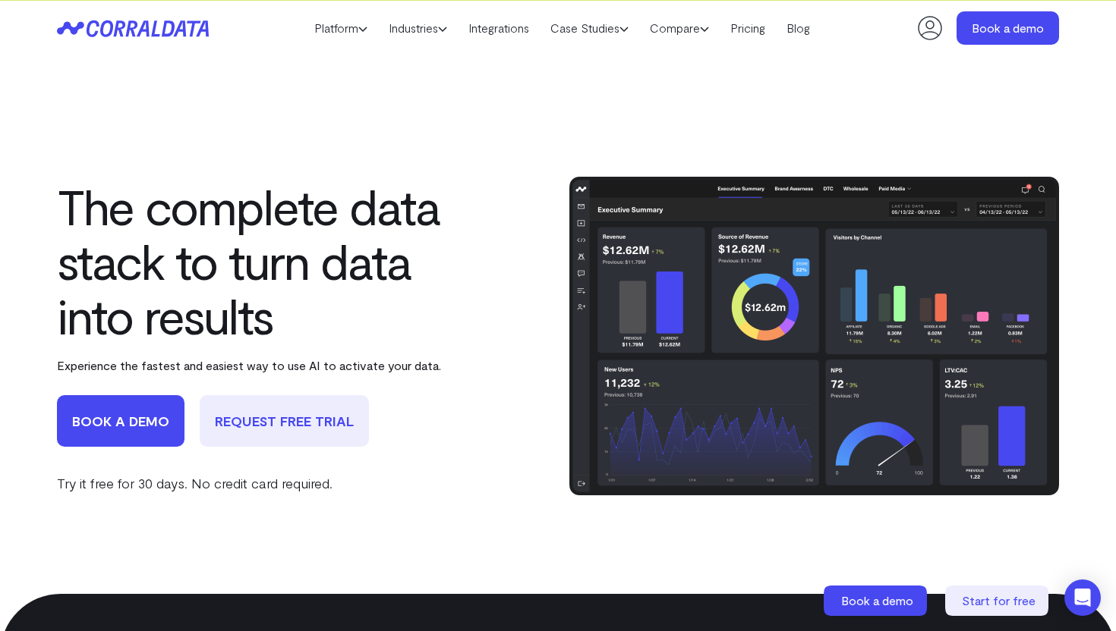
scroll to position [2134, 0]
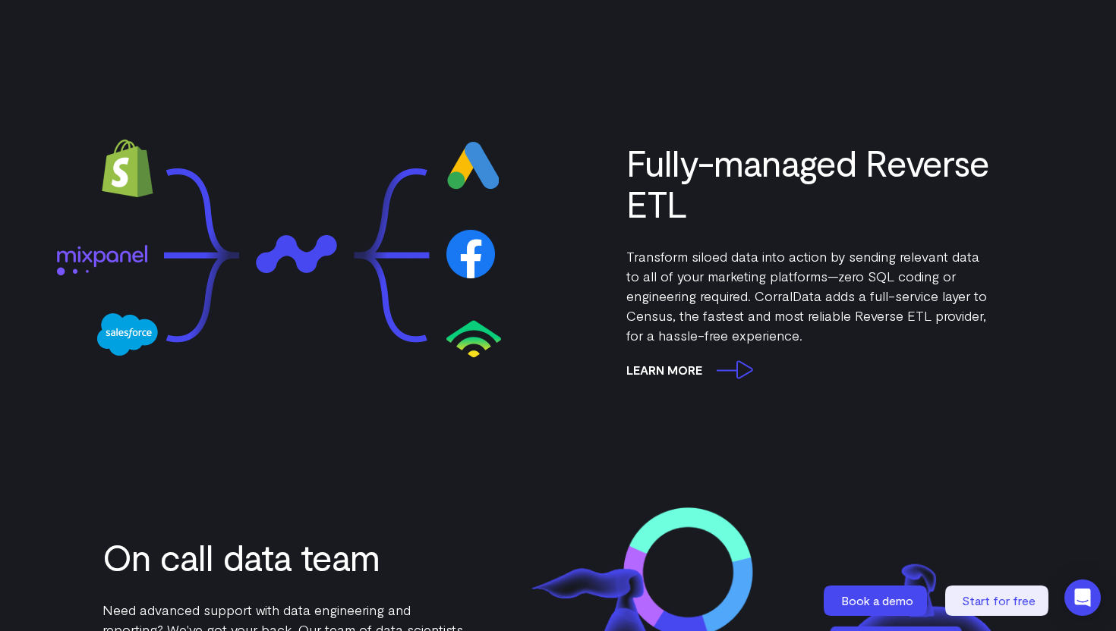
click at [652, 374] on link "Learn More" at bounding box center [685, 370] width 119 height 19
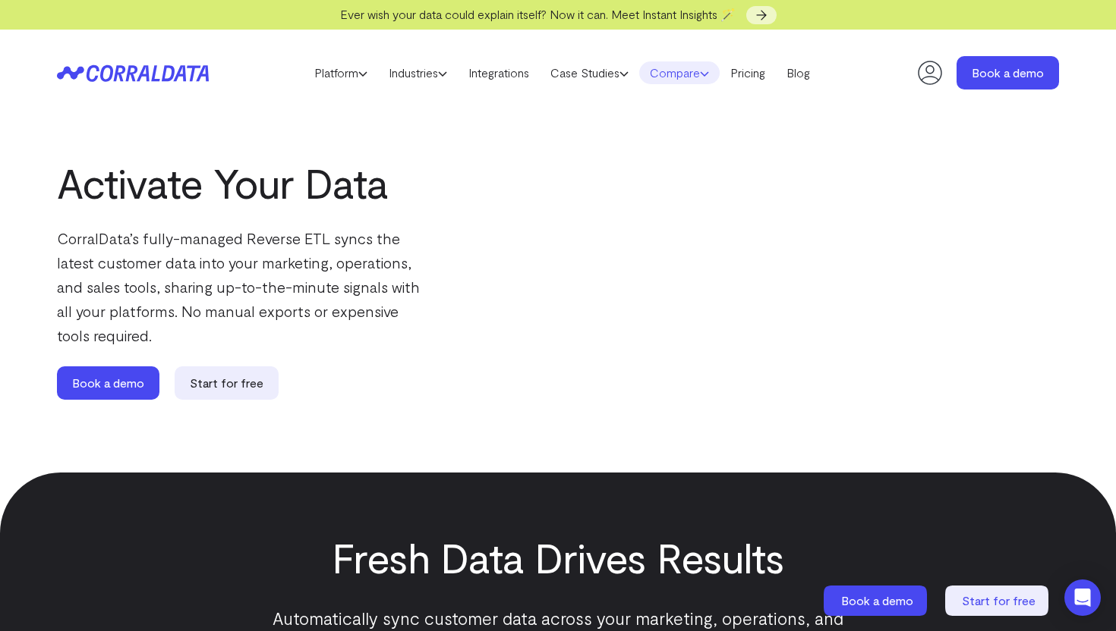
click at [709, 75] on icon at bounding box center [704, 73] width 9 height 9
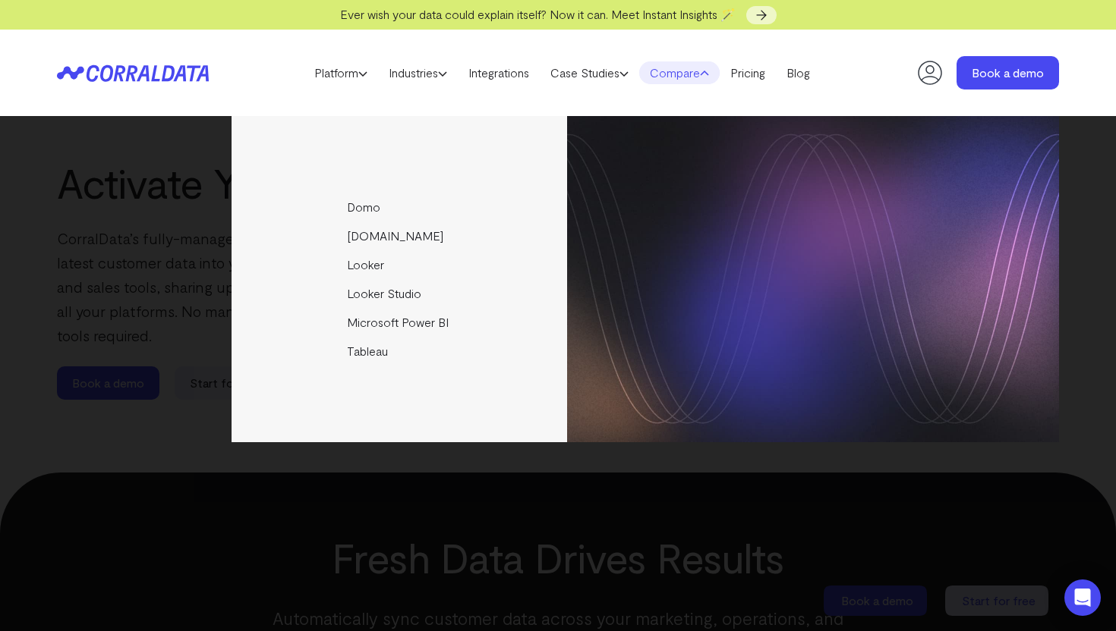
click at [708, 75] on use at bounding box center [705, 73] width 8 height 4
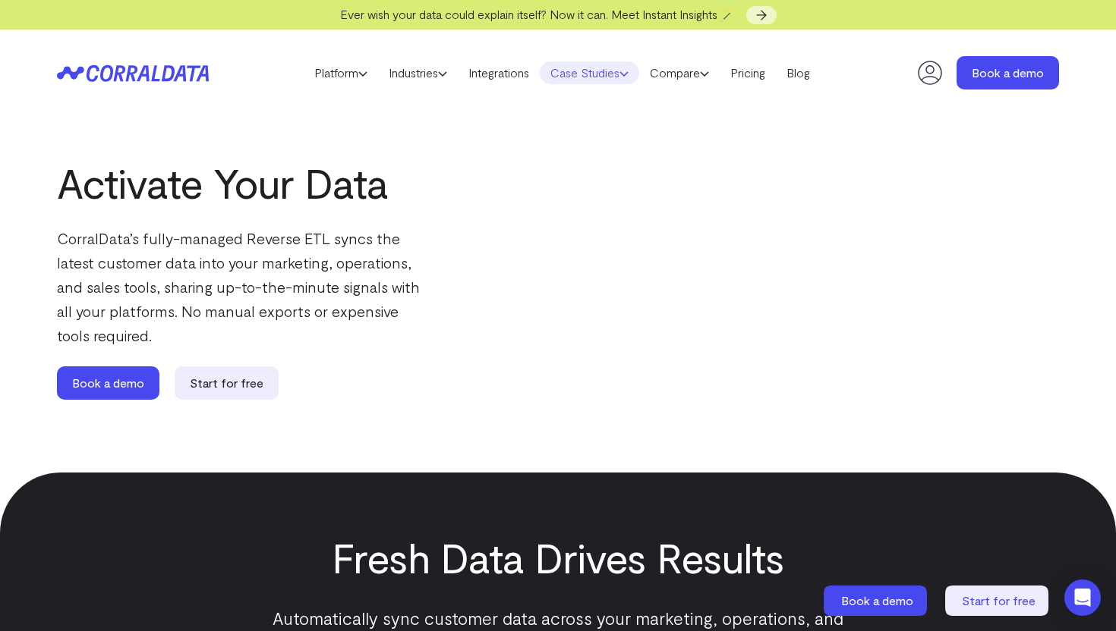
click at [625, 80] on link "Case Studies" at bounding box center [589, 72] width 99 height 23
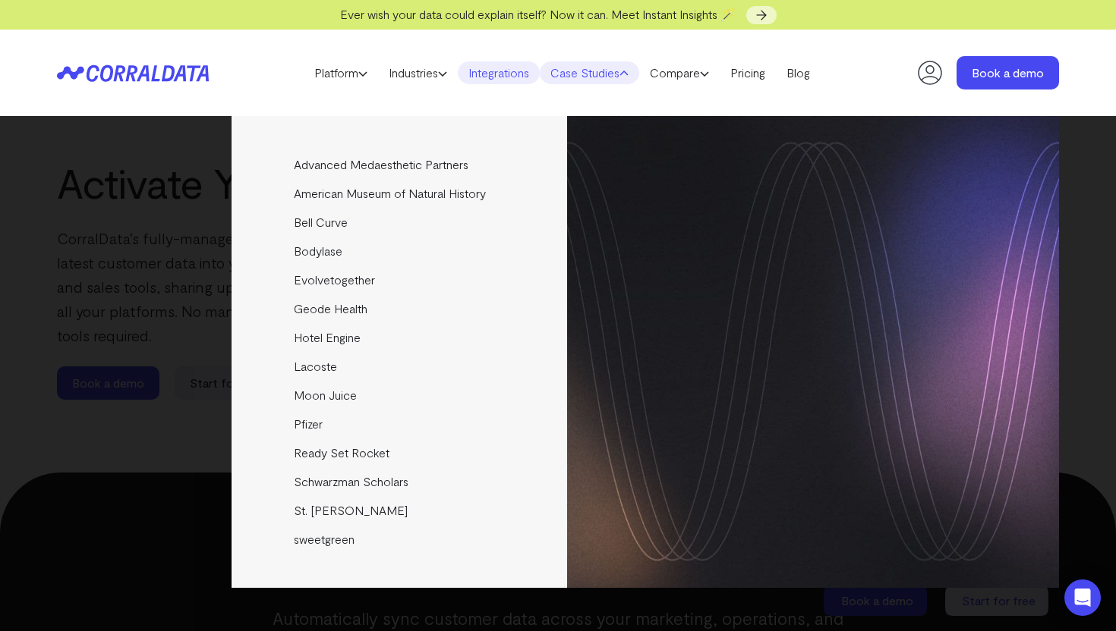
click at [487, 79] on link "Integrations" at bounding box center [499, 72] width 82 height 23
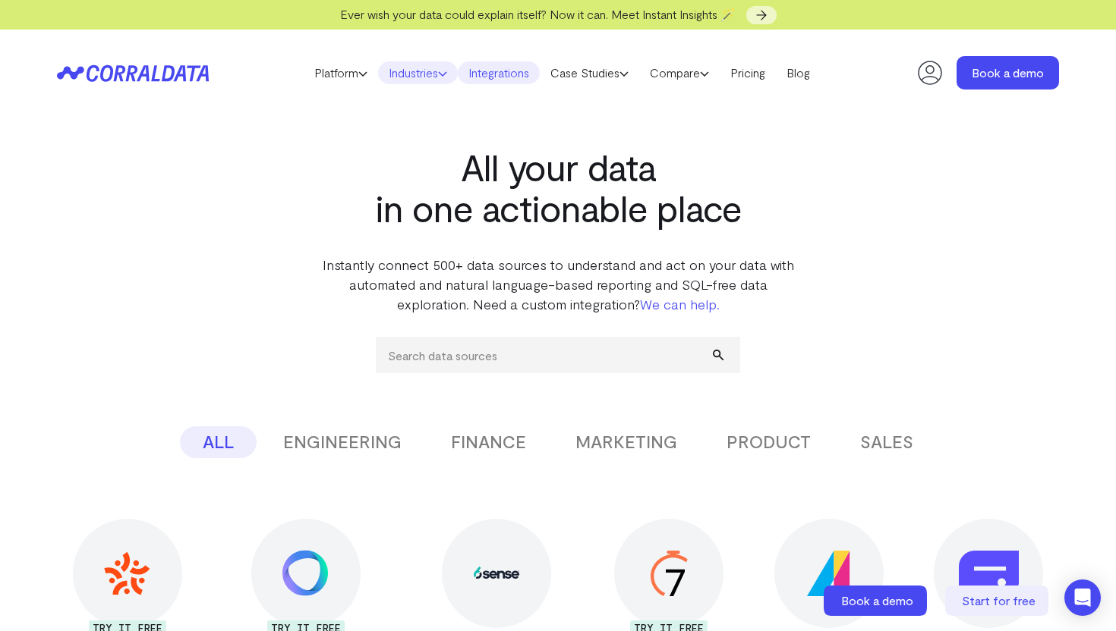
click at [413, 75] on link "Industries" at bounding box center [418, 72] width 80 height 23
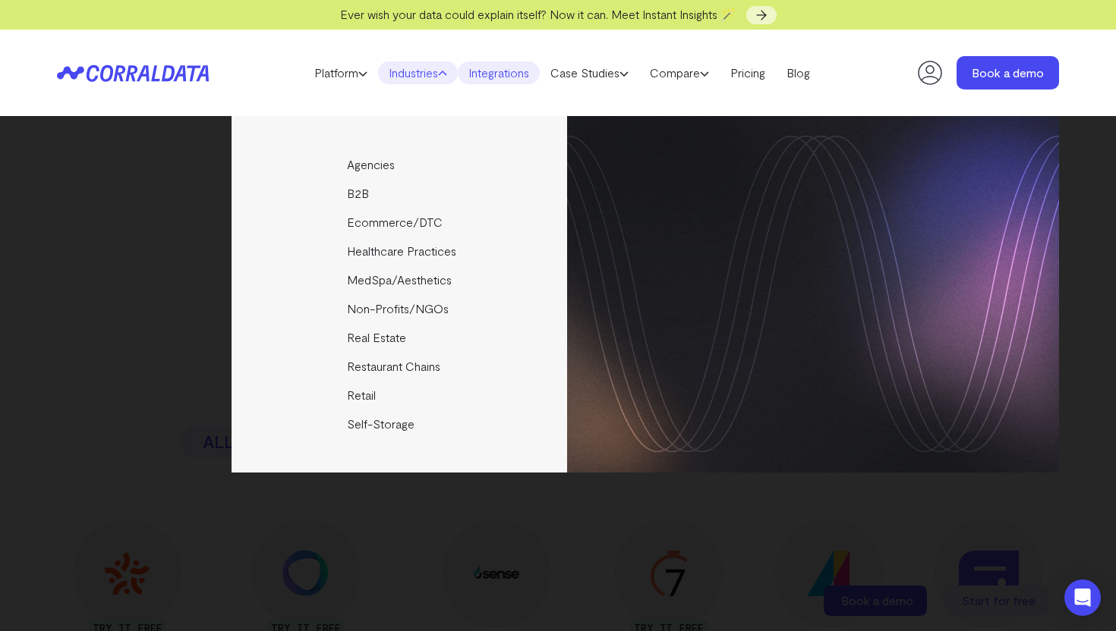
click at [63, 137] on div "Agencies Help your clients become data driven faster through seamless reporting…" at bounding box center [558, 294] width 1002 height 357
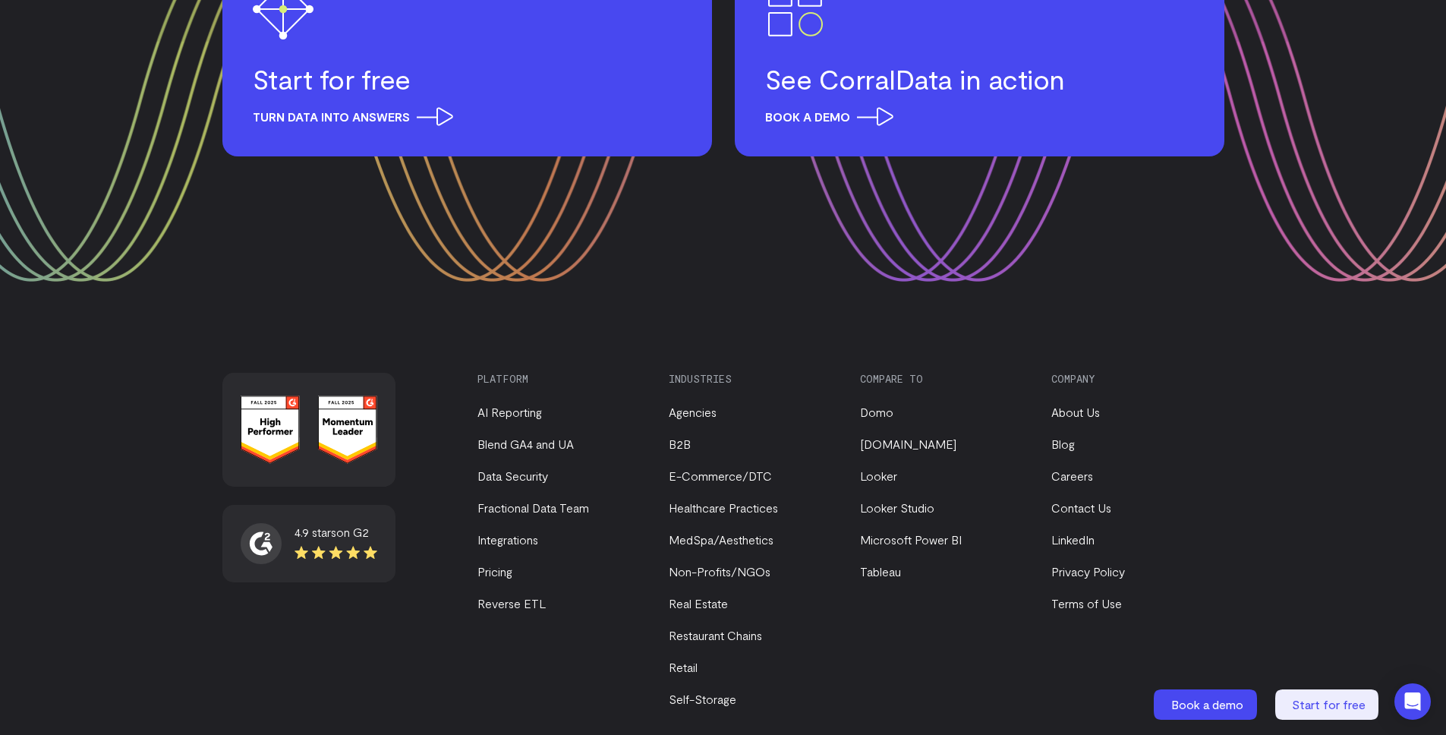
scroll to position [5117, 0]
